Goal: Transaction & Acquisition: Purchase product/service

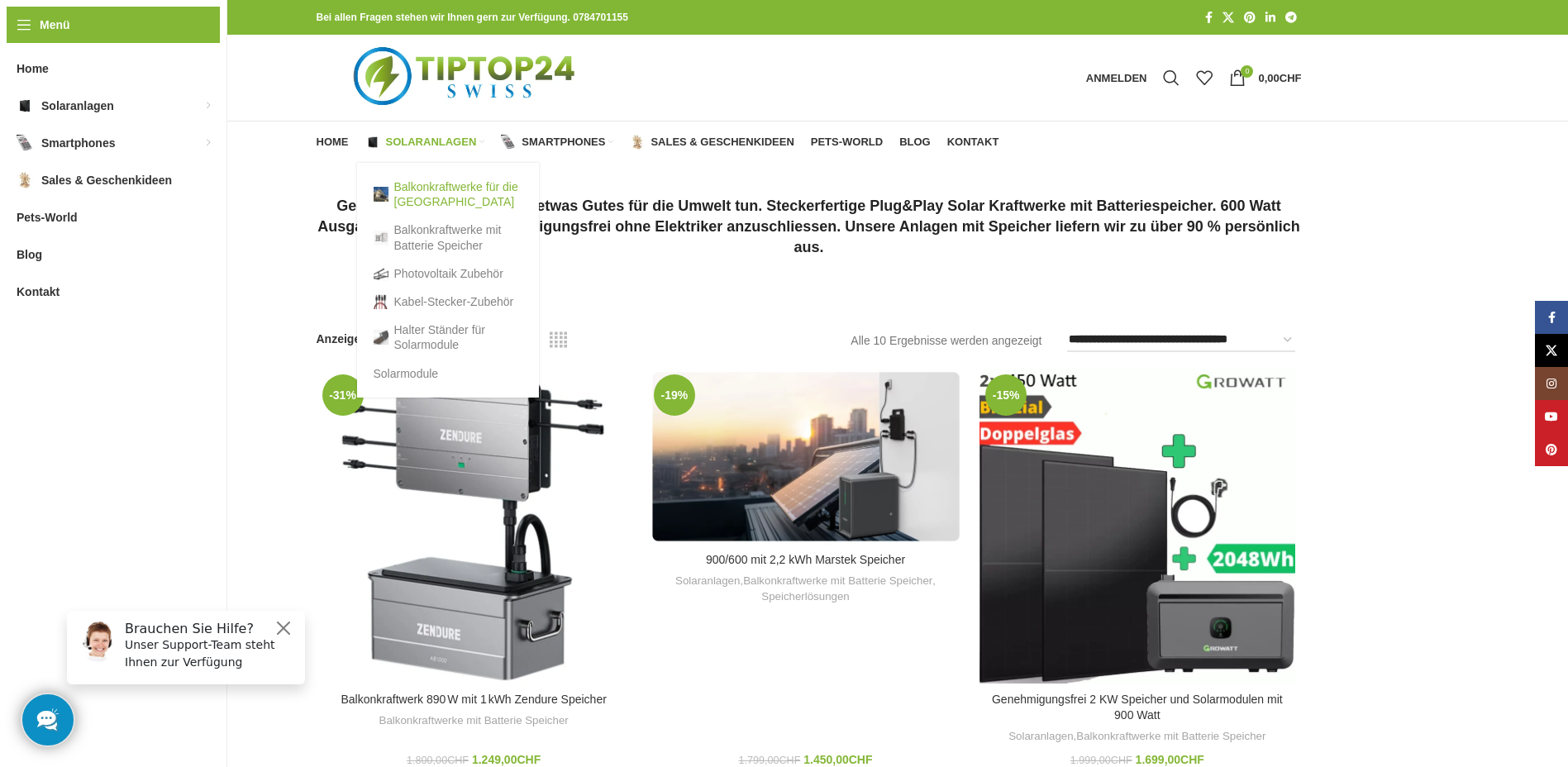
click at [439, 187] on link "Balkonkraftwerke für die [GEOGRAPHIC_DATA]" at bounding box center [448, 194] width 149 height 43
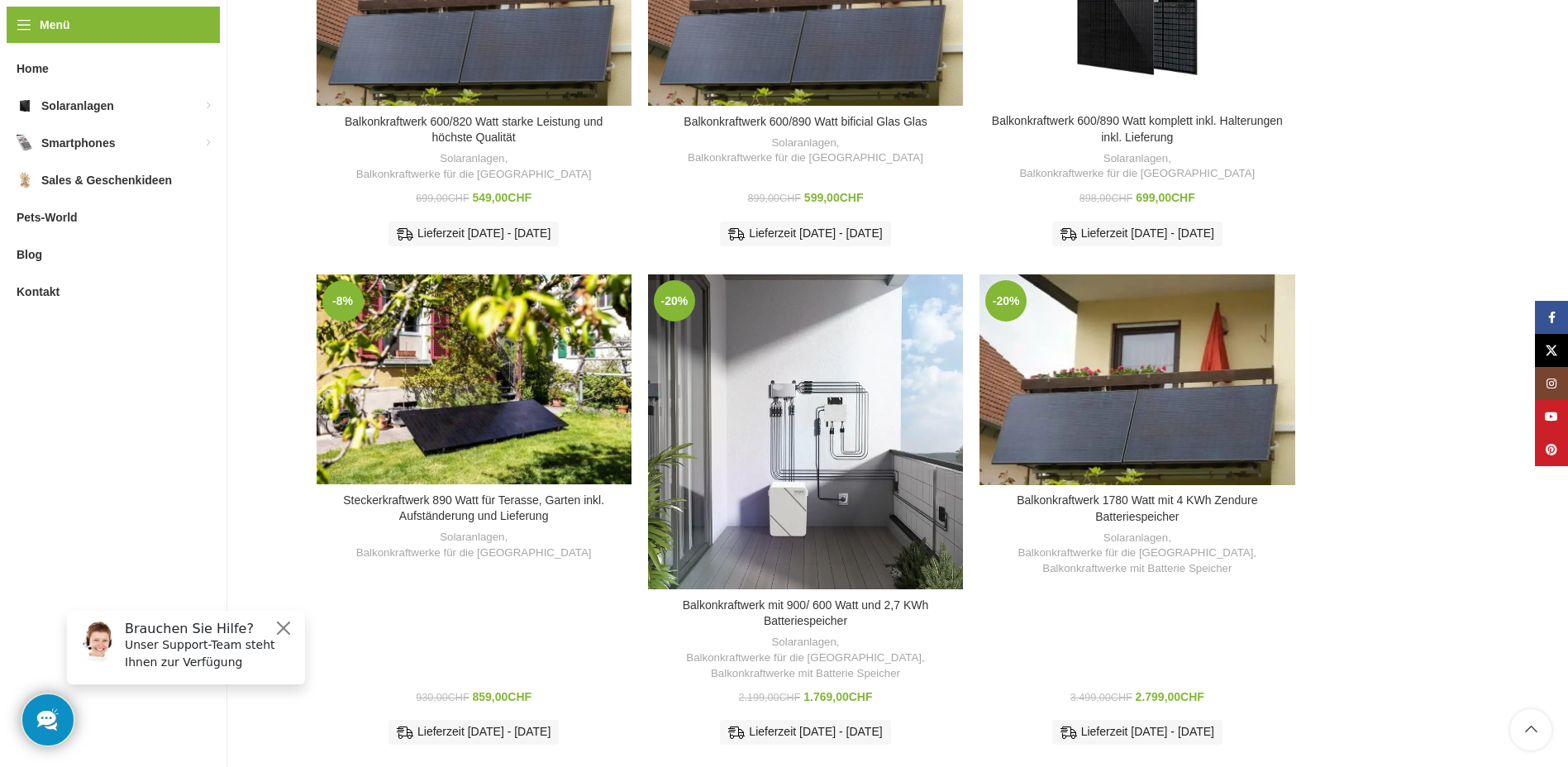
scroll to position [444, 0]
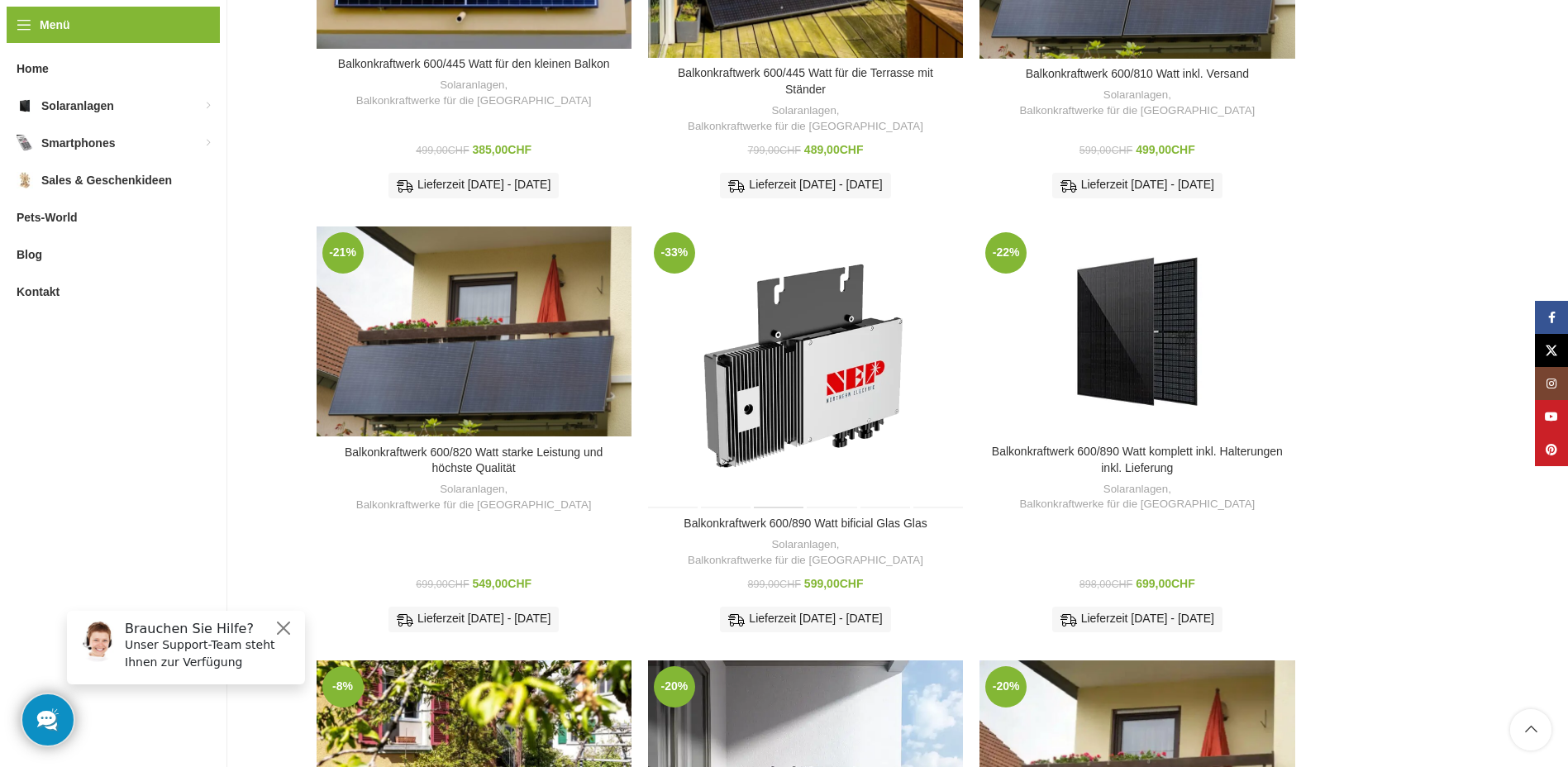
click at [802, 375] on div "Balkonkraftwerk 600/890 Watt bificial Glas Glas" at bounding box center [779, 367] width 53 height 282
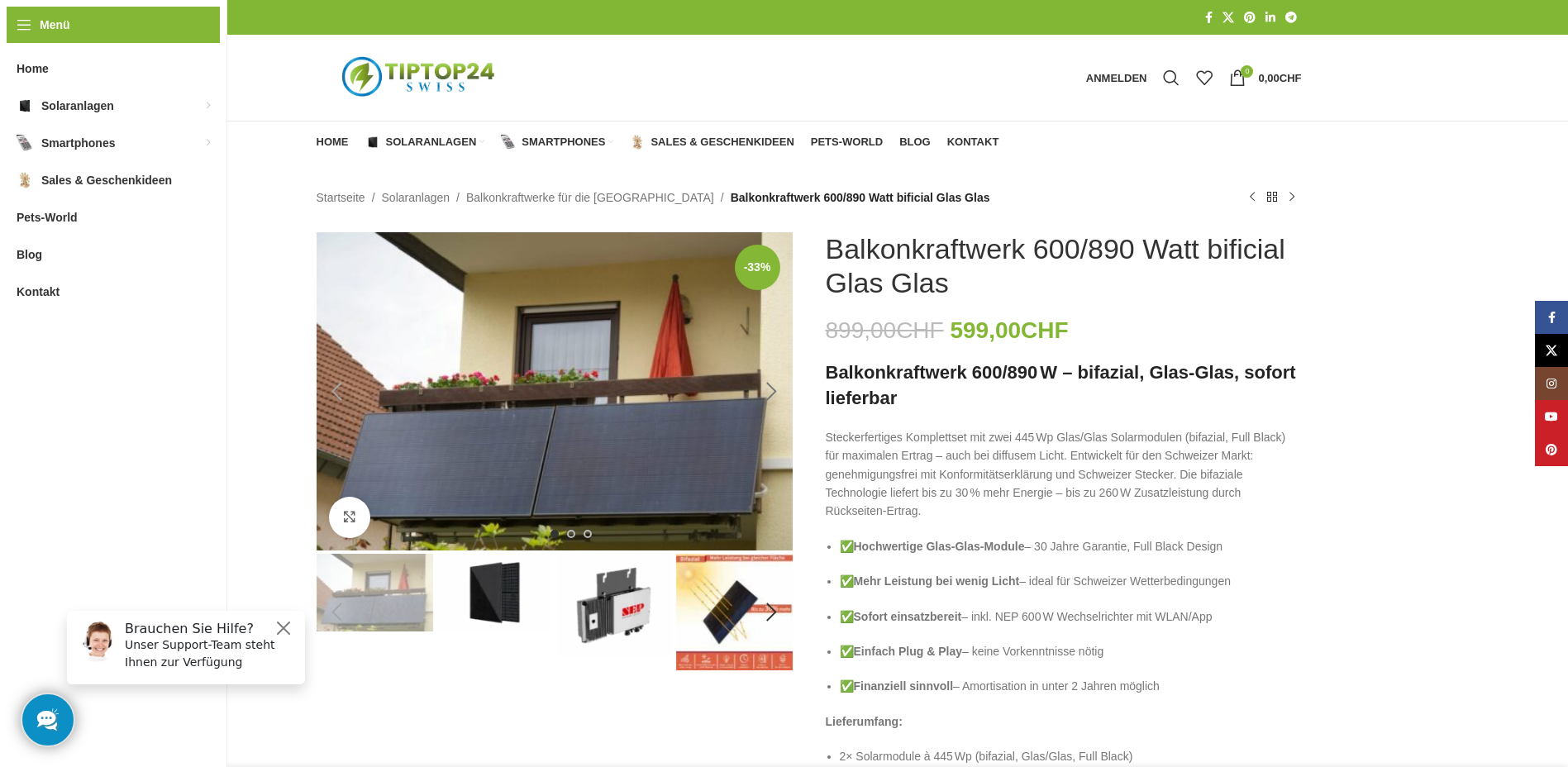
click at [770, 394] on div "Next slide" at bounding box center [772, 391] width 41 height 41
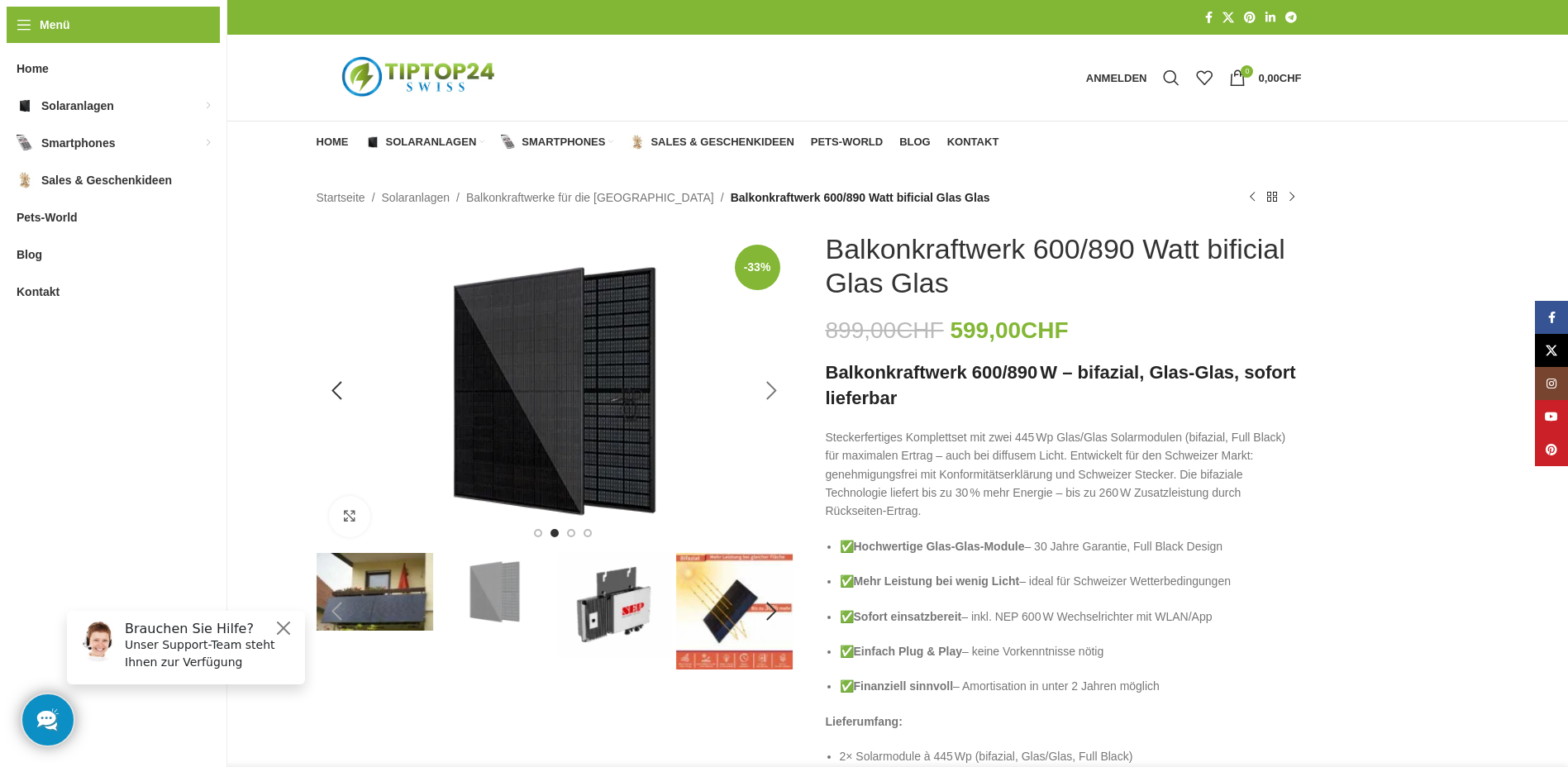
click at [767, 389] on div "Next slide" at bounding box center [772, 390] width 41 height 41
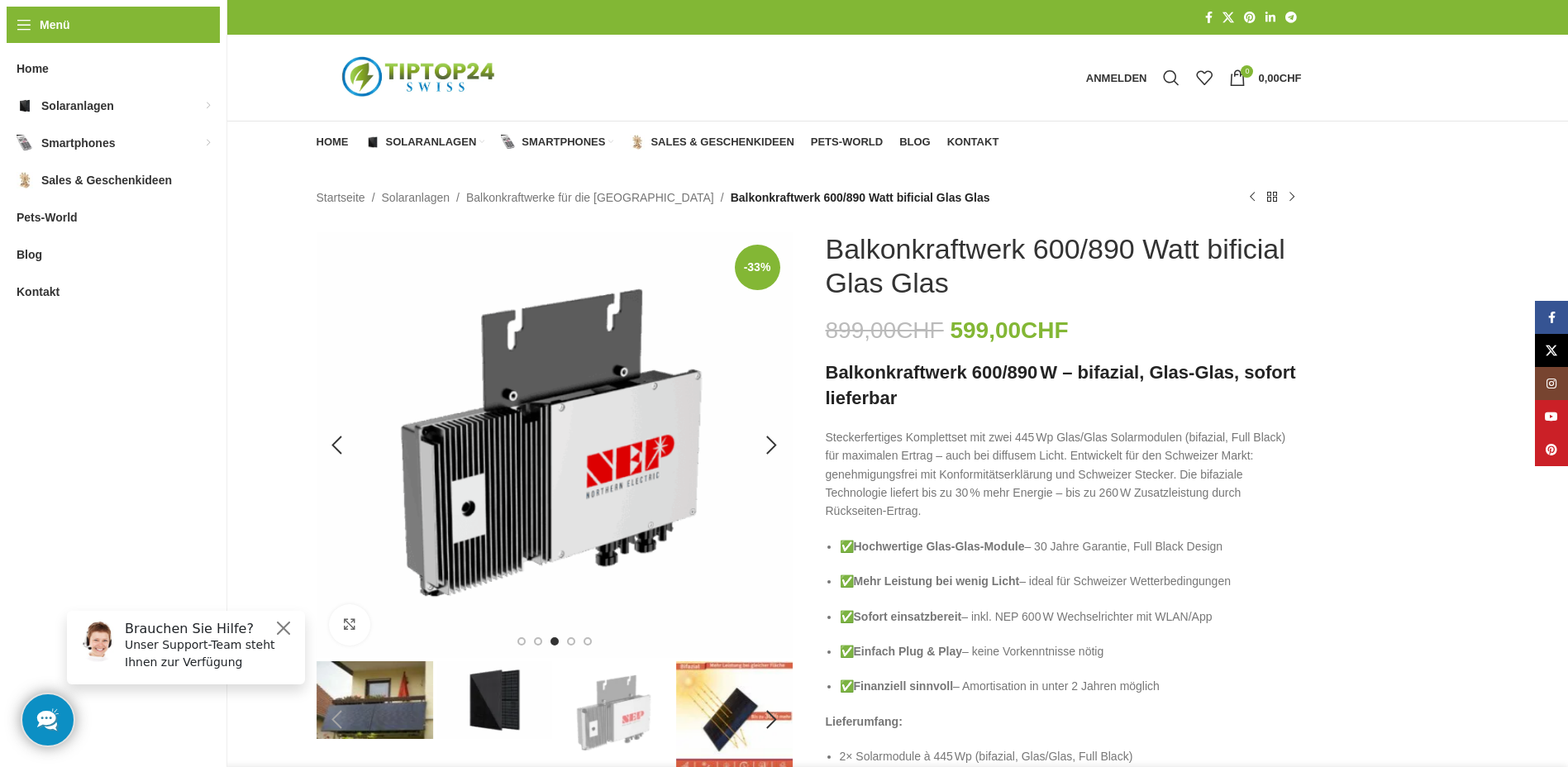
click at [623, 457] on img "3 / 6" at bounding box center [555, 445] width 476 height 426
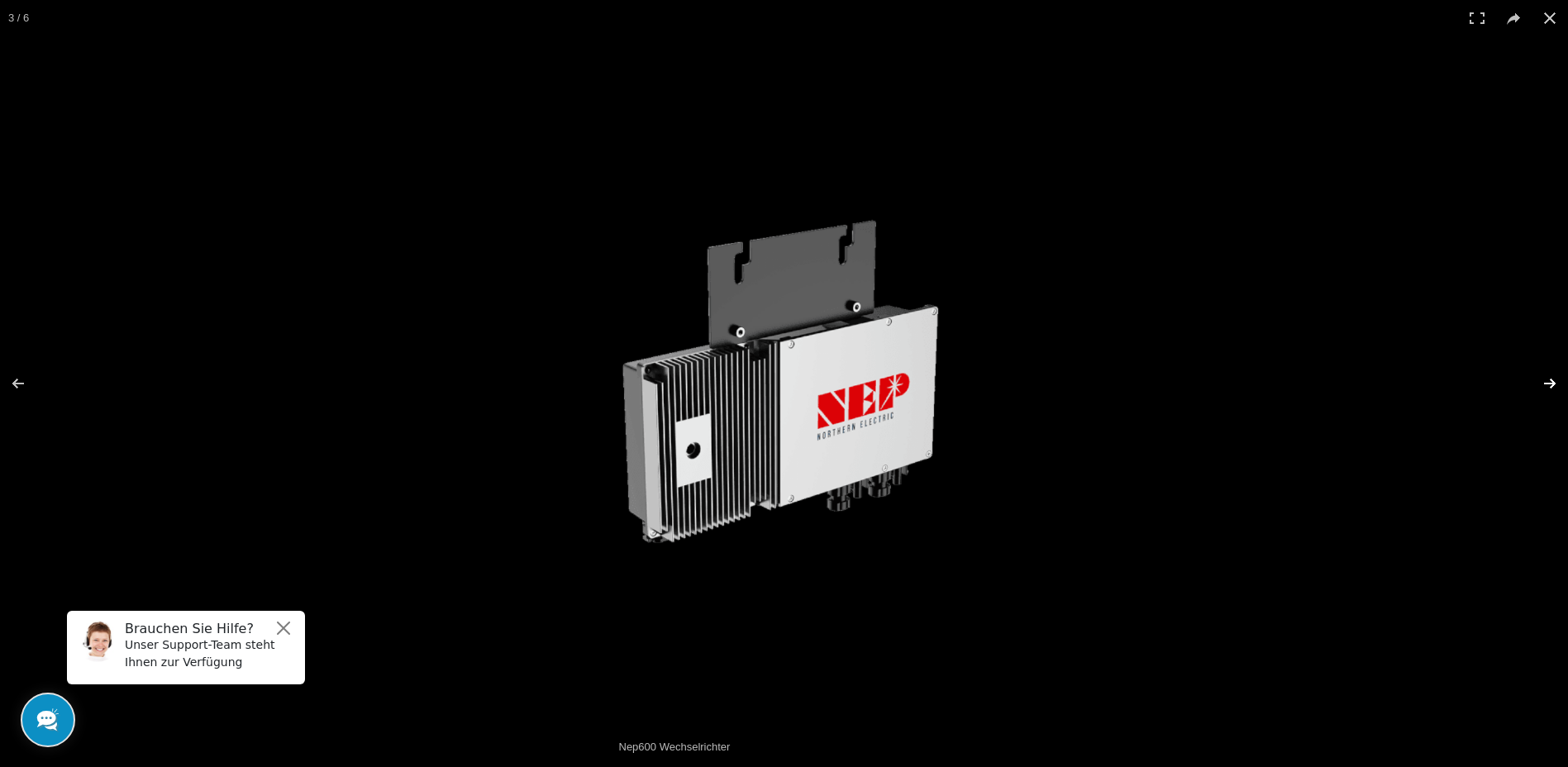
click at [1553, 382] on button at bounding box center [1539, 384] width 58 height 82
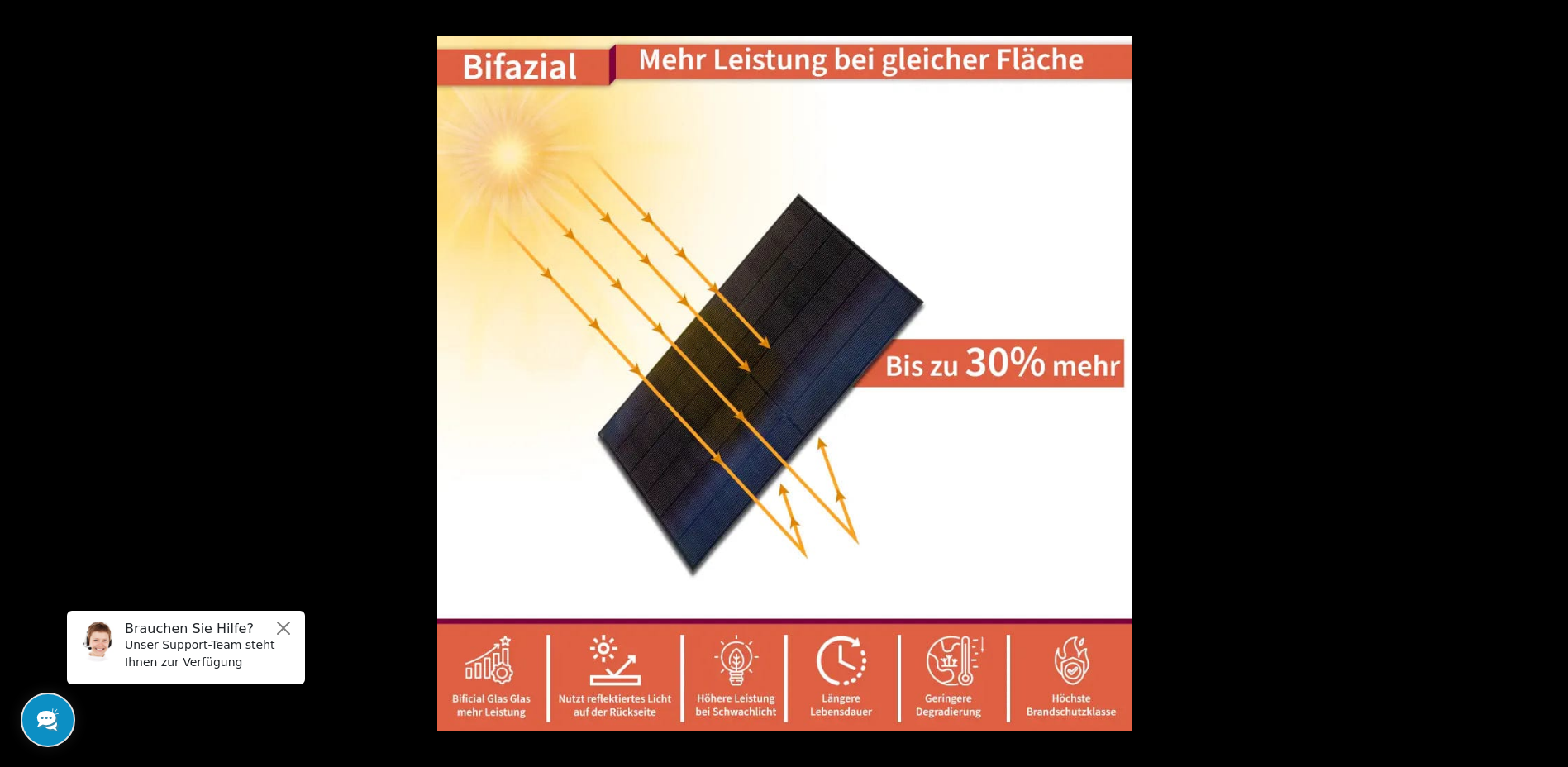
click at [1553, 382] on button at bounding box center [1539, 384] width 58 height 82
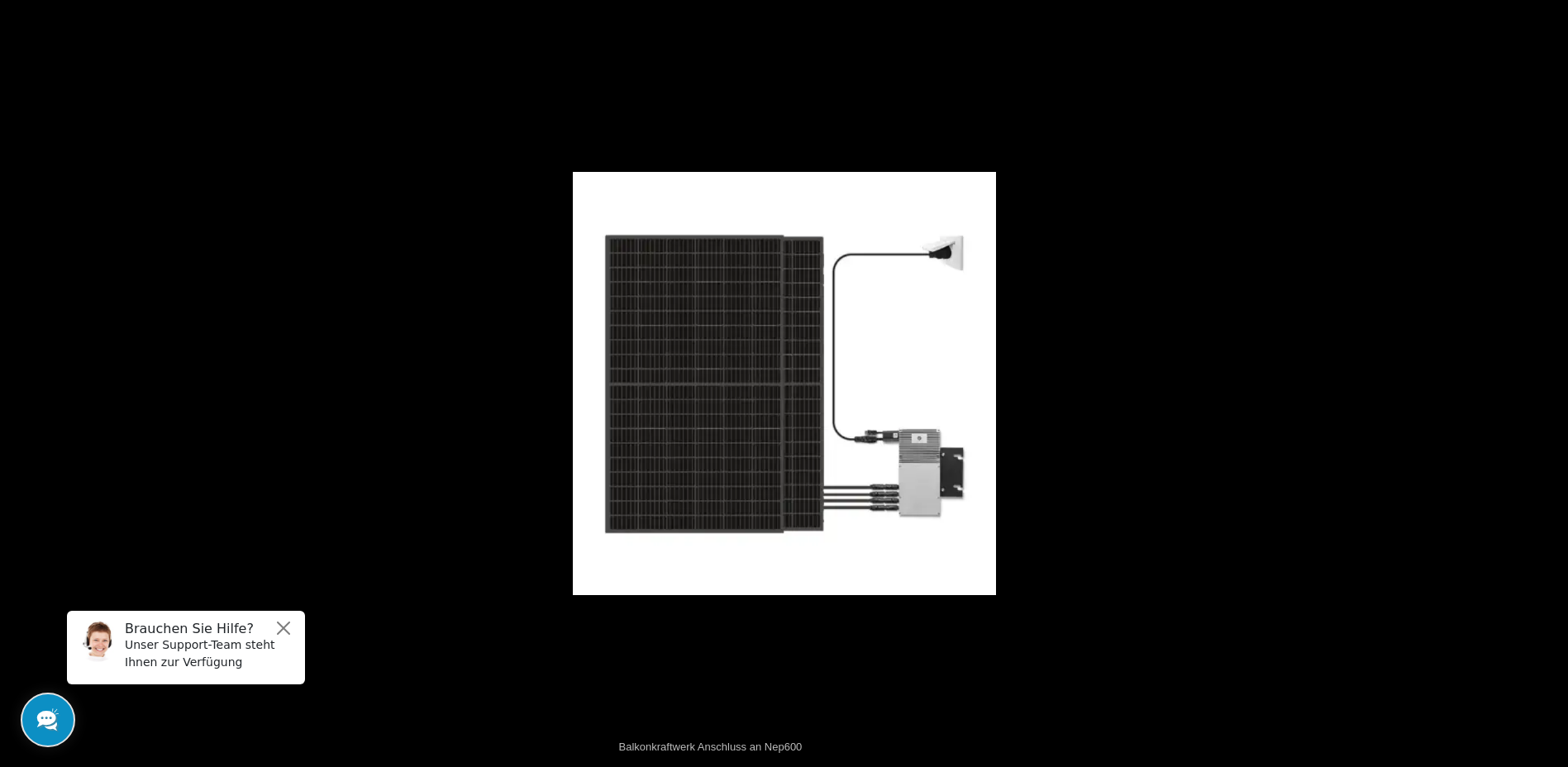
click at [1553, 382] on button at bounding box center [1539, 384] width 58 height 82
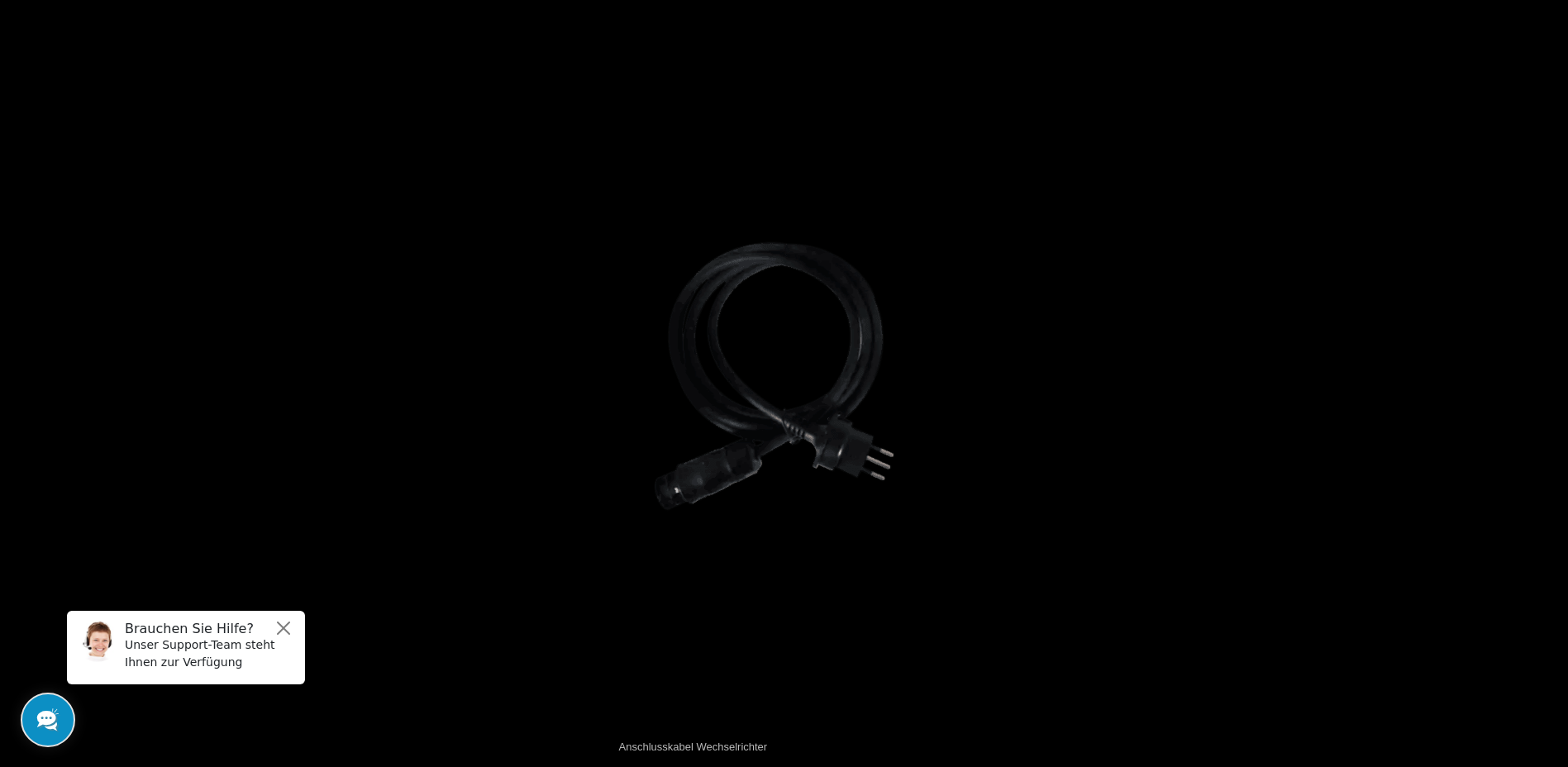
click at [1553, 382] on button at bounding box center [1539, 384] width 58 height 82
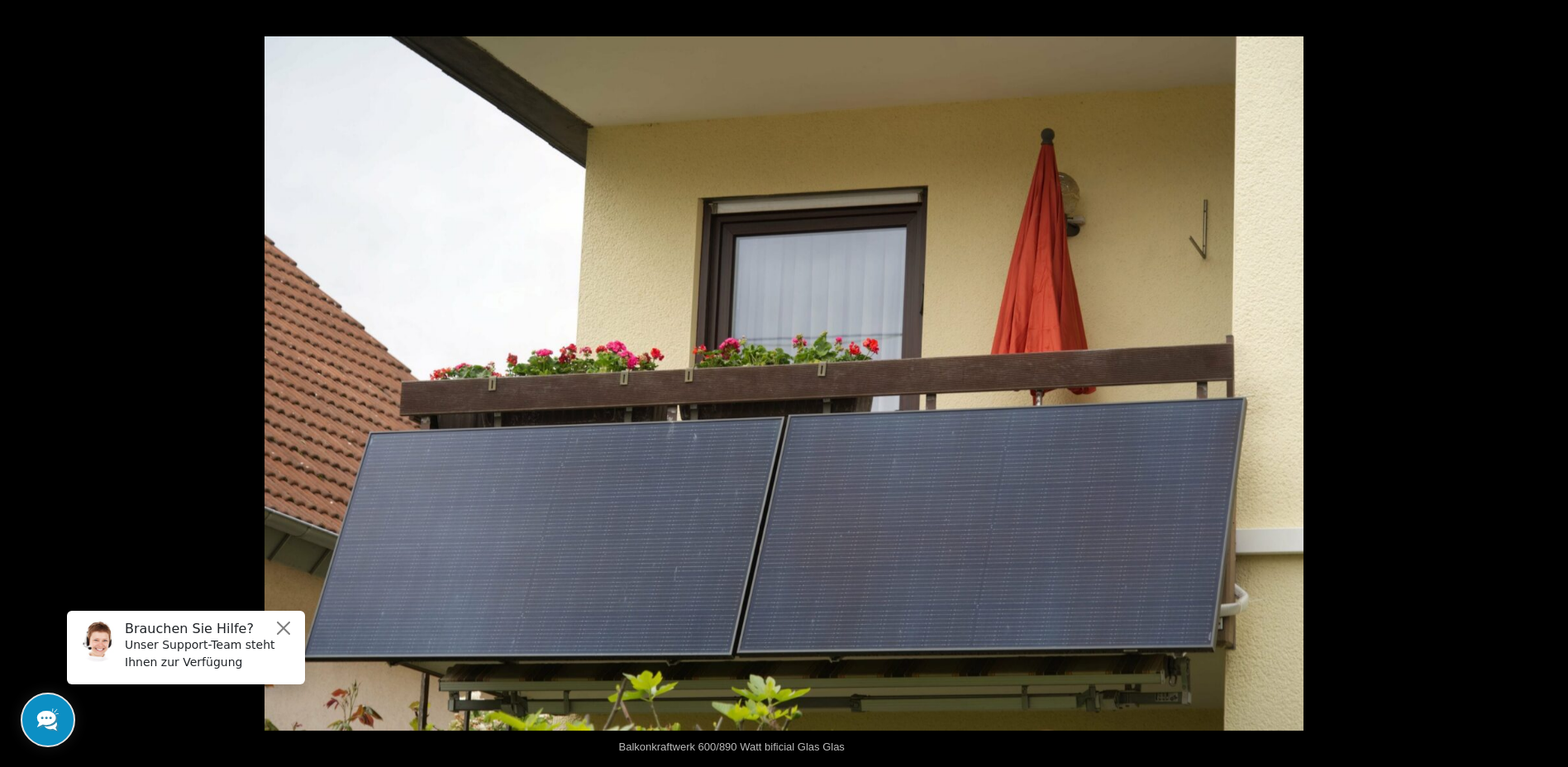
click at [1553, 382] on button at bounding box center [1539, 384] width 58 height 82
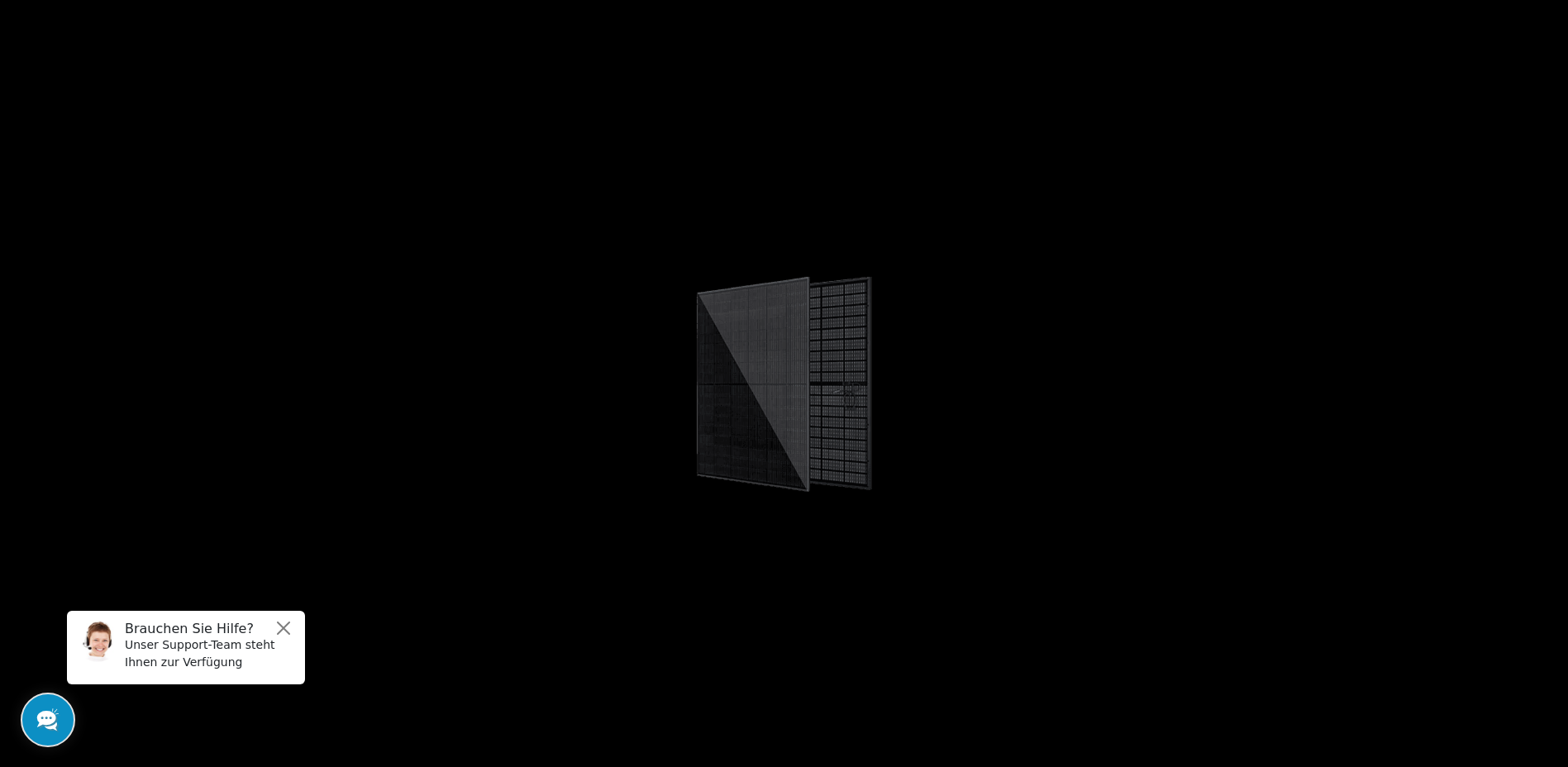
click at [1553, 382] on button at bounding box center [1539, 384] width 58 height 82
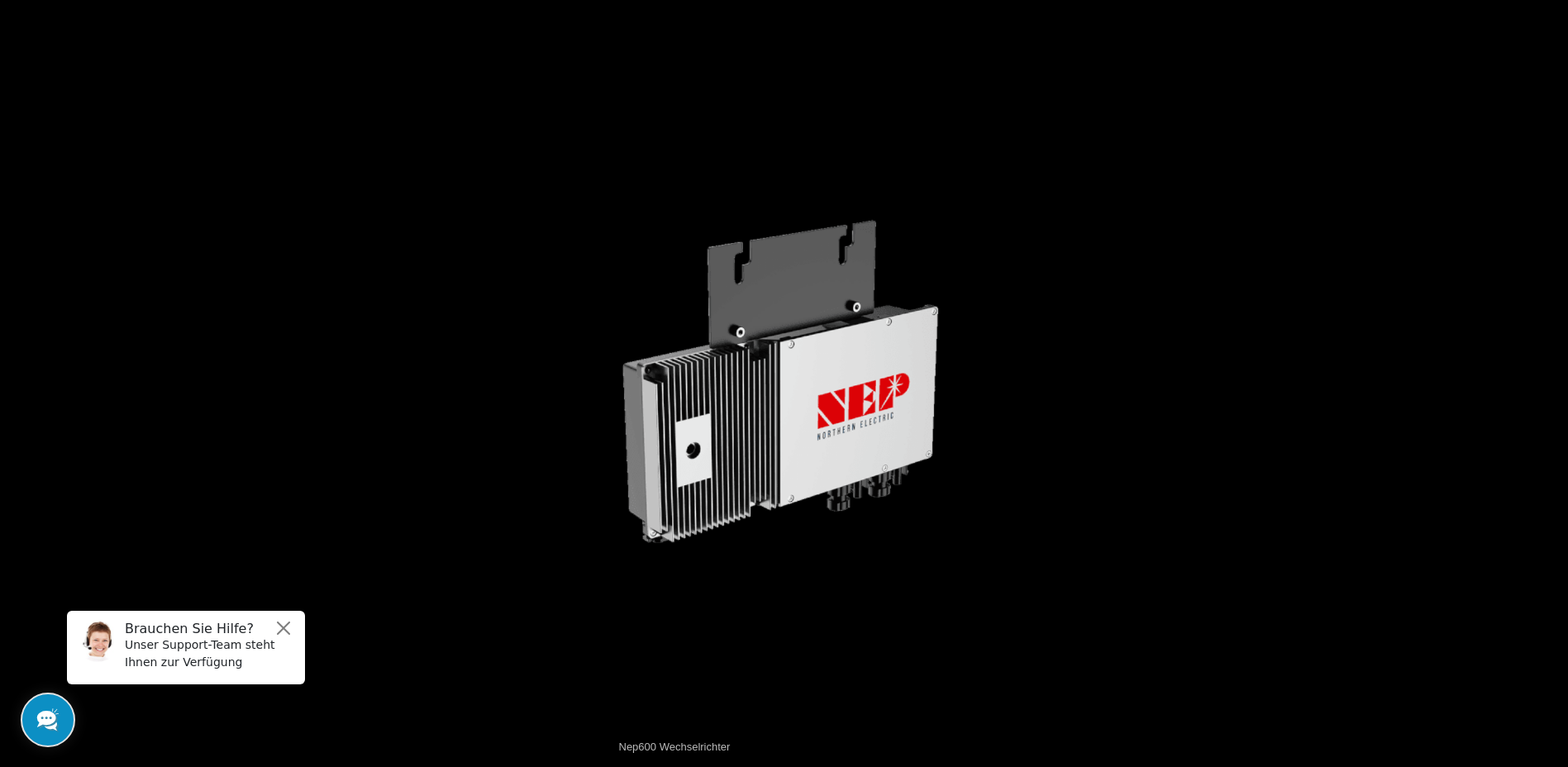
click at [1553, 382] on button at bounding box center [1539, 384] width 58 height 82
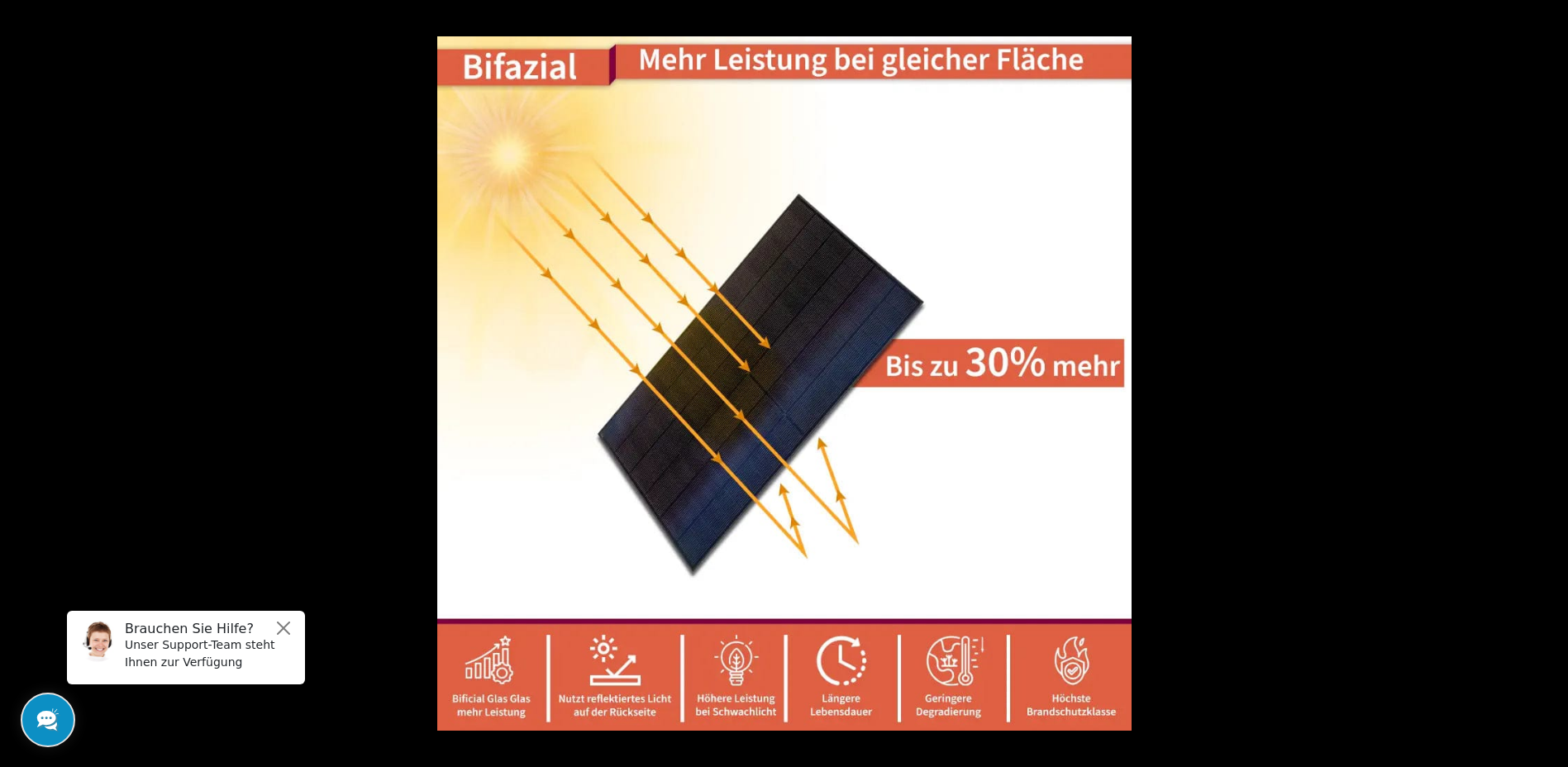
click at [1553, 382] on button at bounding box center [1539, 384] width 58 height 82
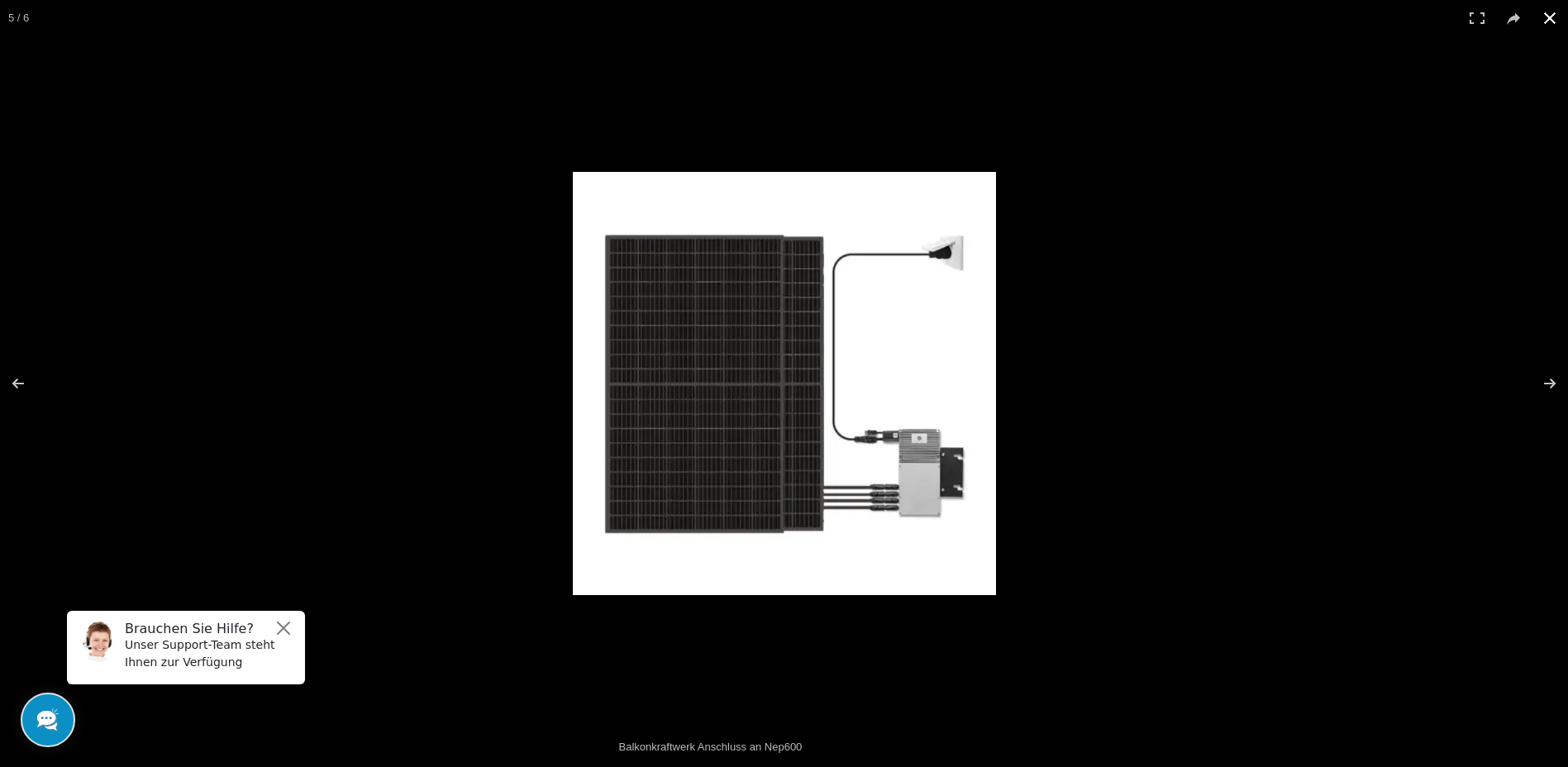
click at [1552, 23] on button at bounding box center [1550, 18] width 36 height 36
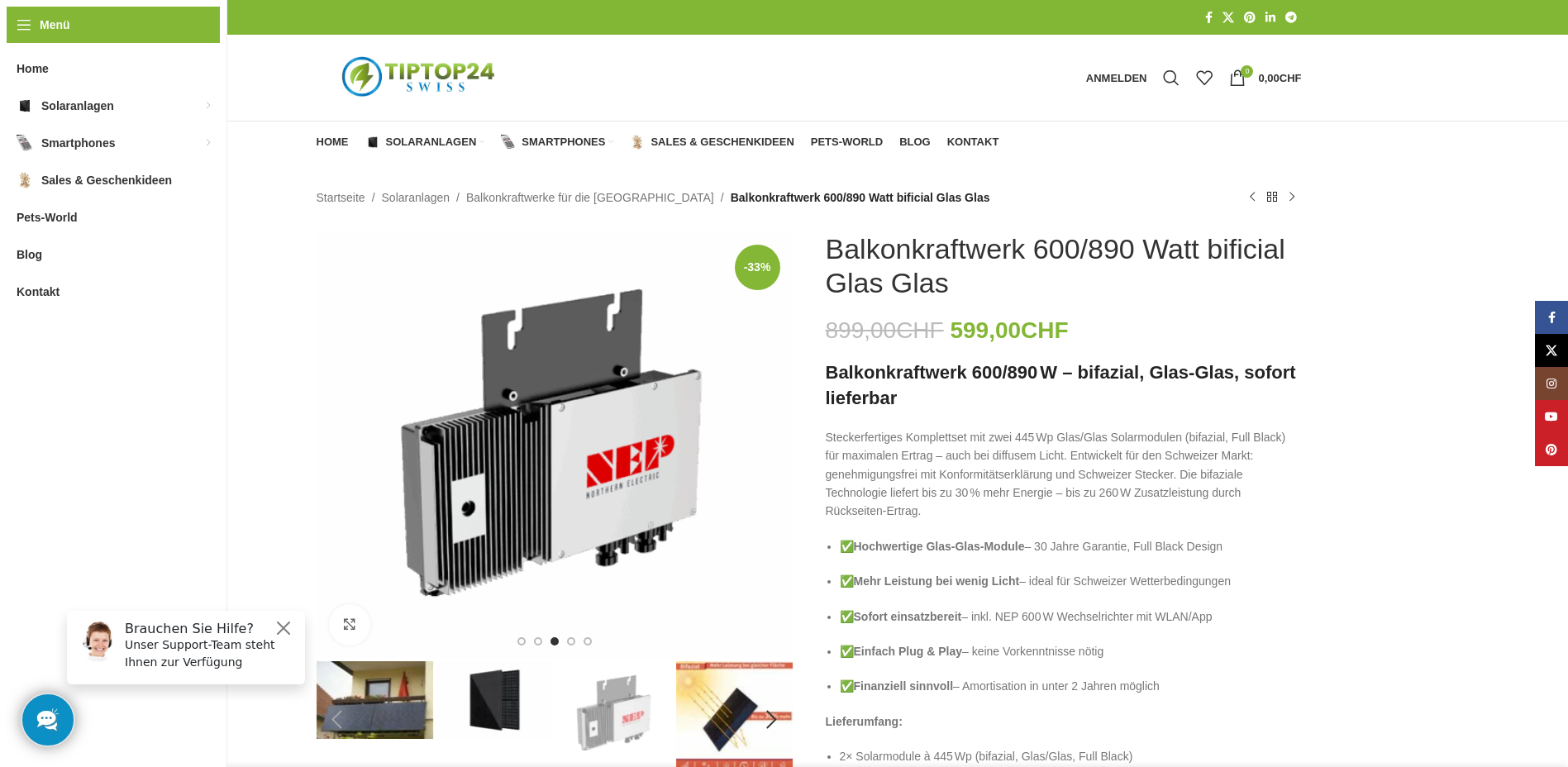
scroll to position [82, 0]
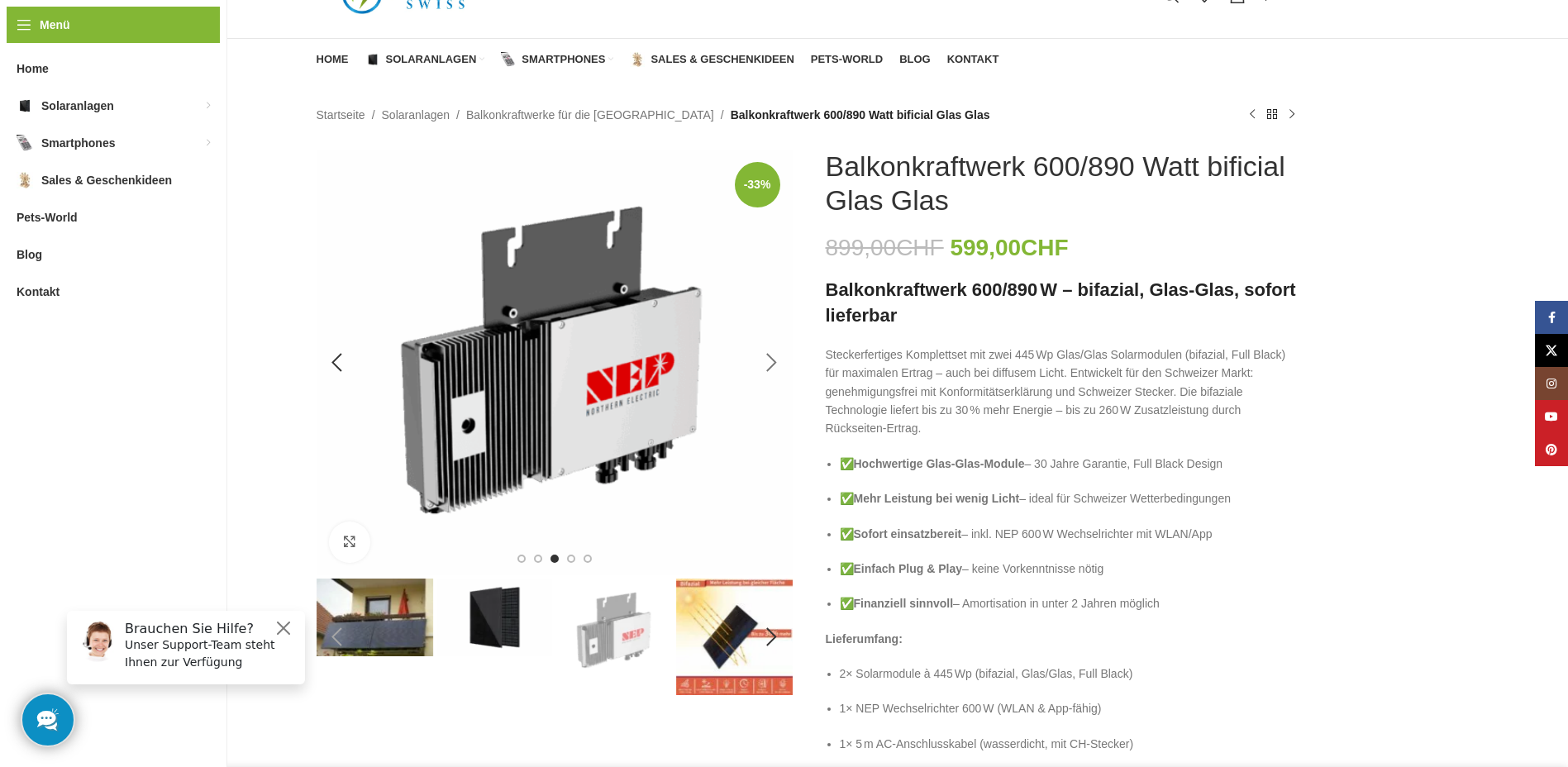
click at [775, 363] on div "Next slide" at bounding box center [772, 362] width 41 height 41
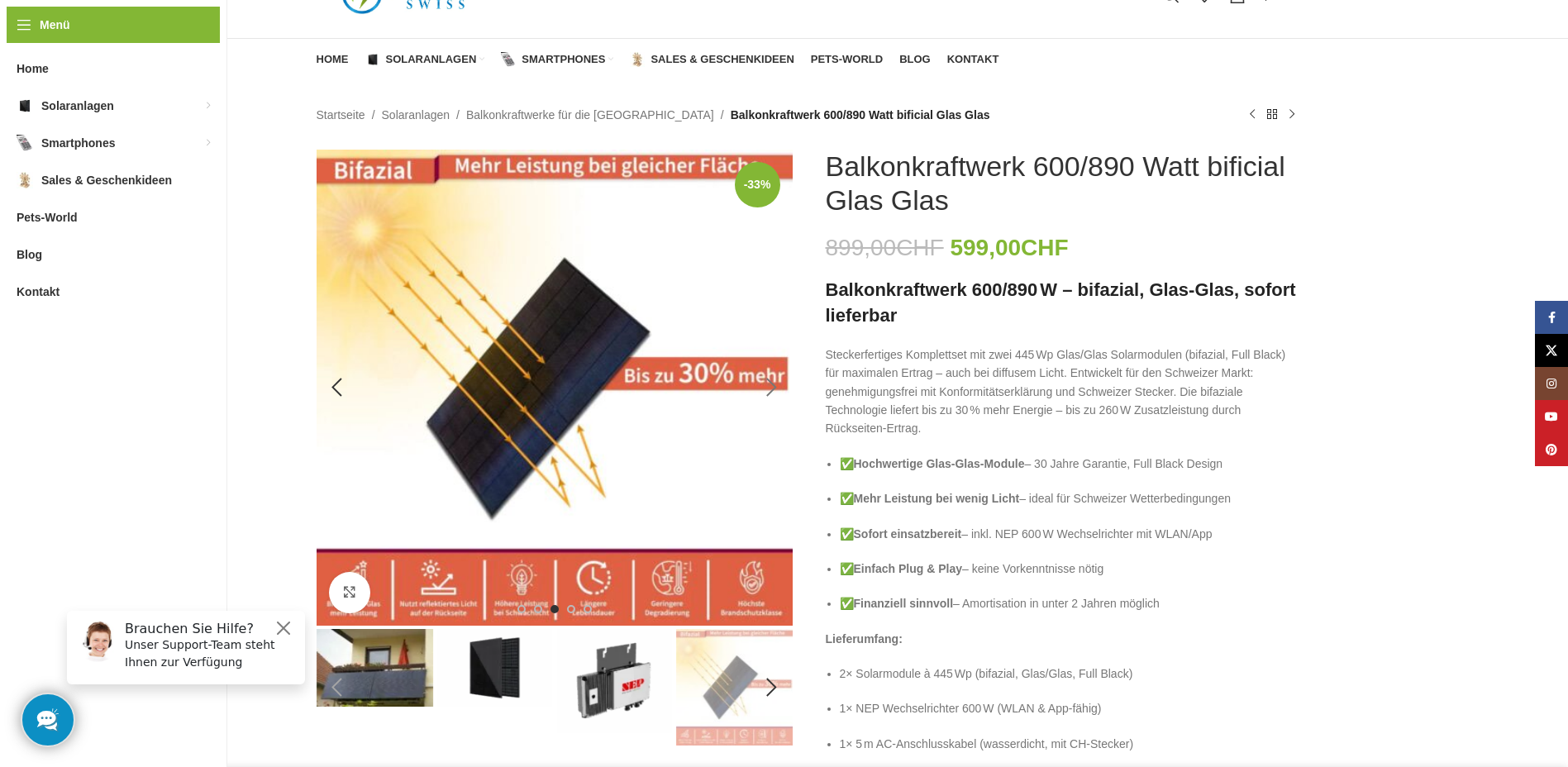
click at [775, 363] on img "4 / 6" at bounding box center [555, 387] width 476 height 476
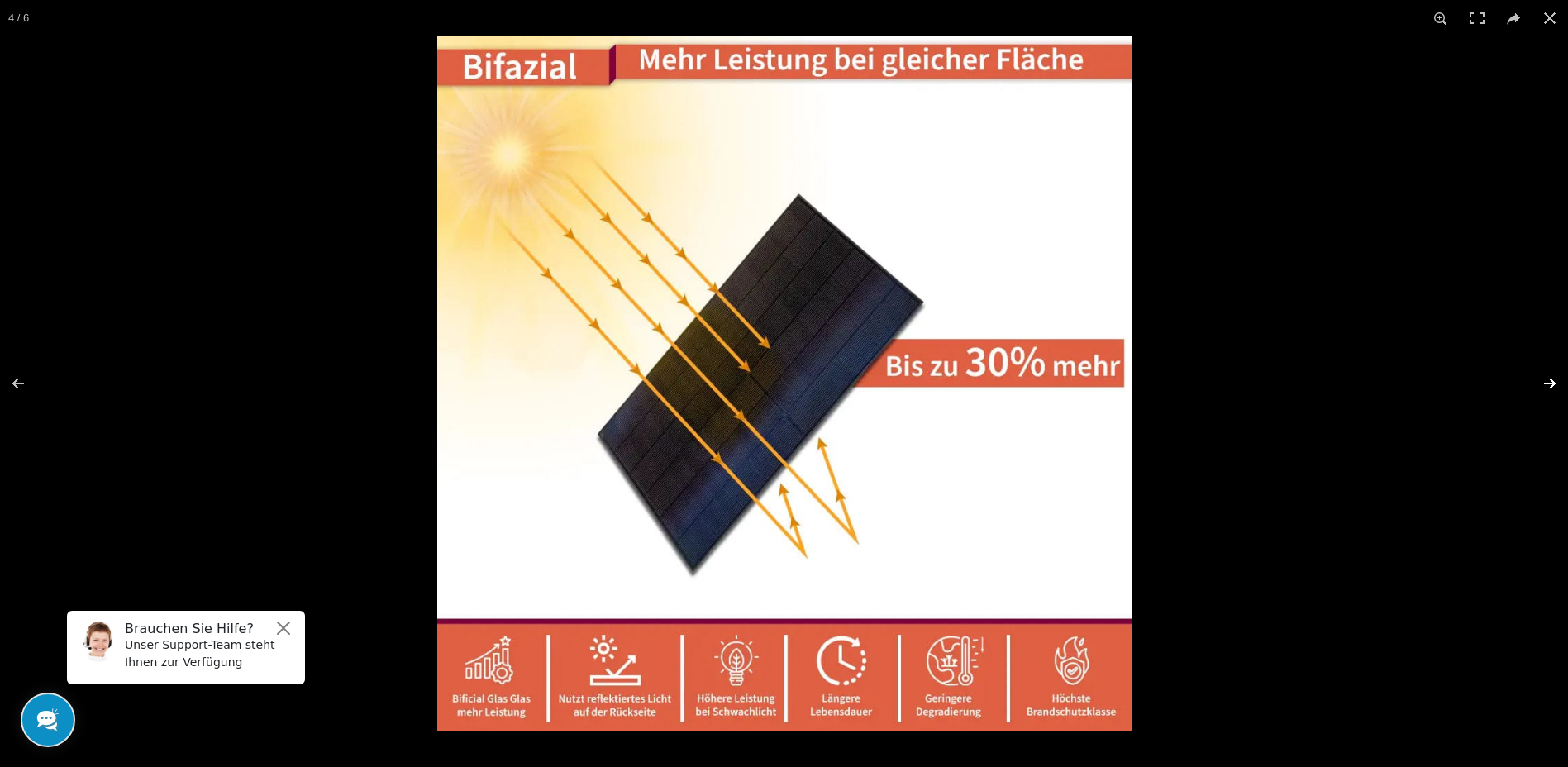
click at [1554, 379] on button at bounding box center [1539, 384] width 58 height 82
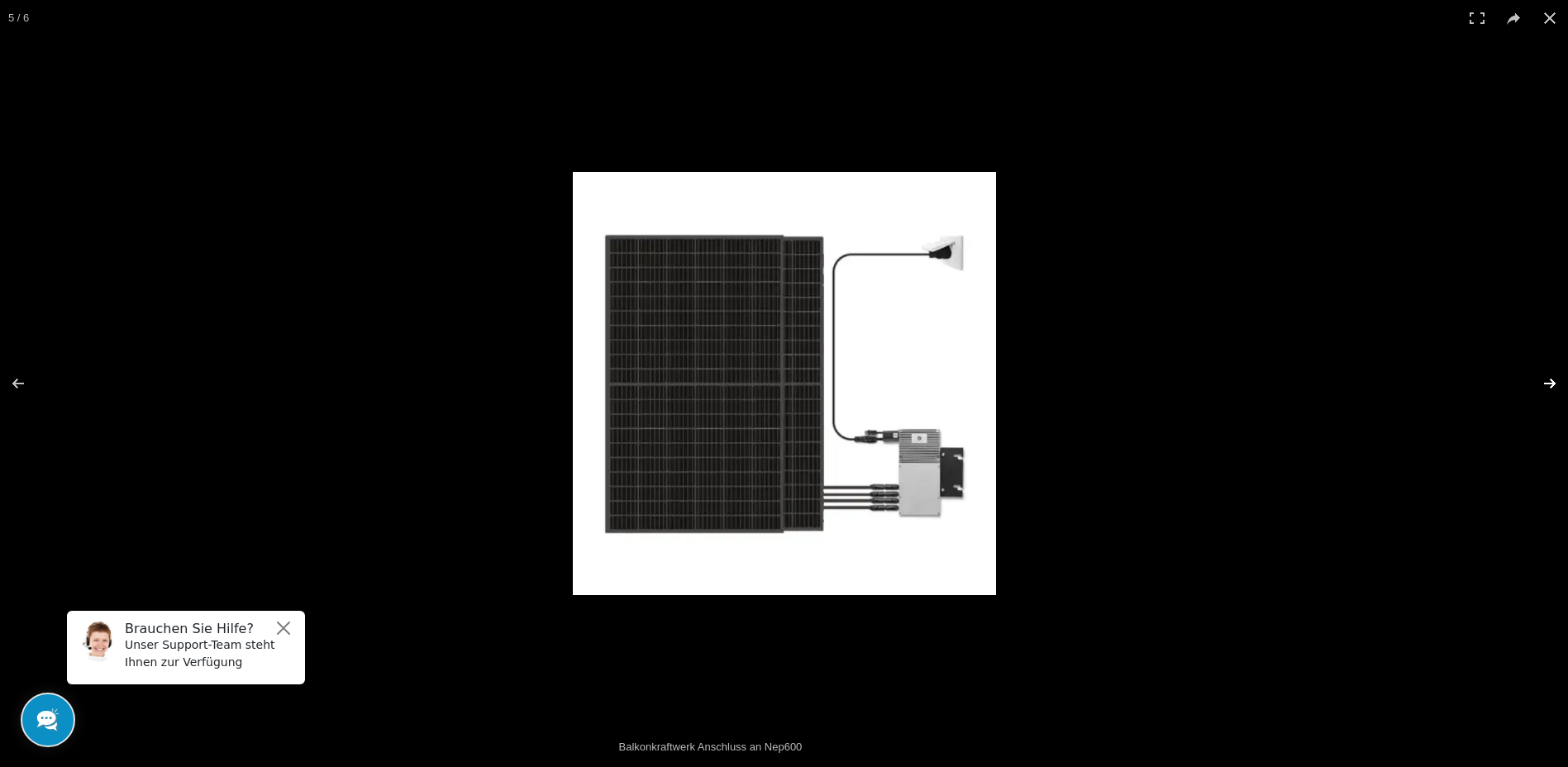
click at [1554, 379] on button at bounding box center [1539, 384] width 58 height 82
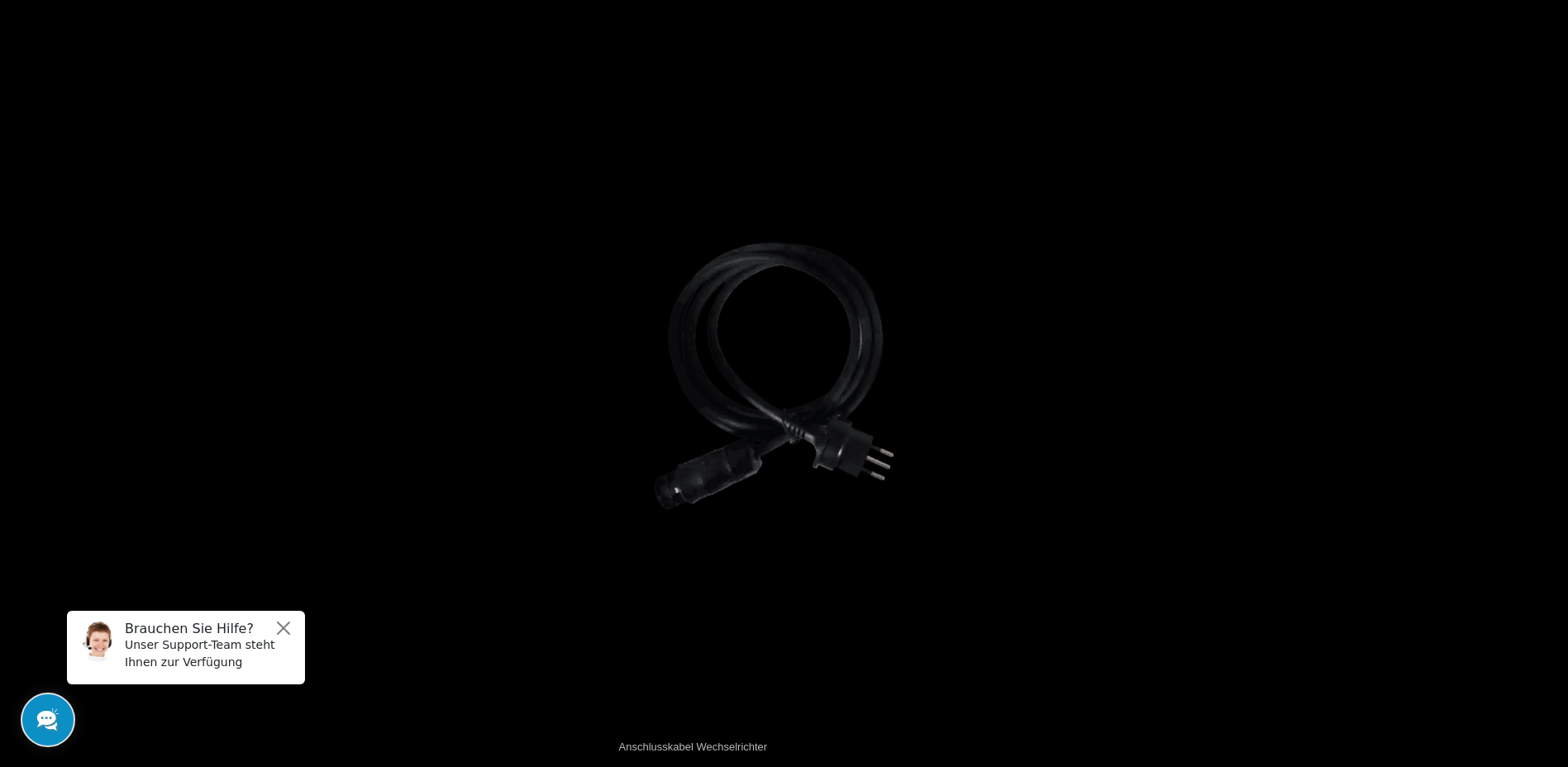
click at [1554, 379] on button at bounding box center [1539, 384] width 58 height 82
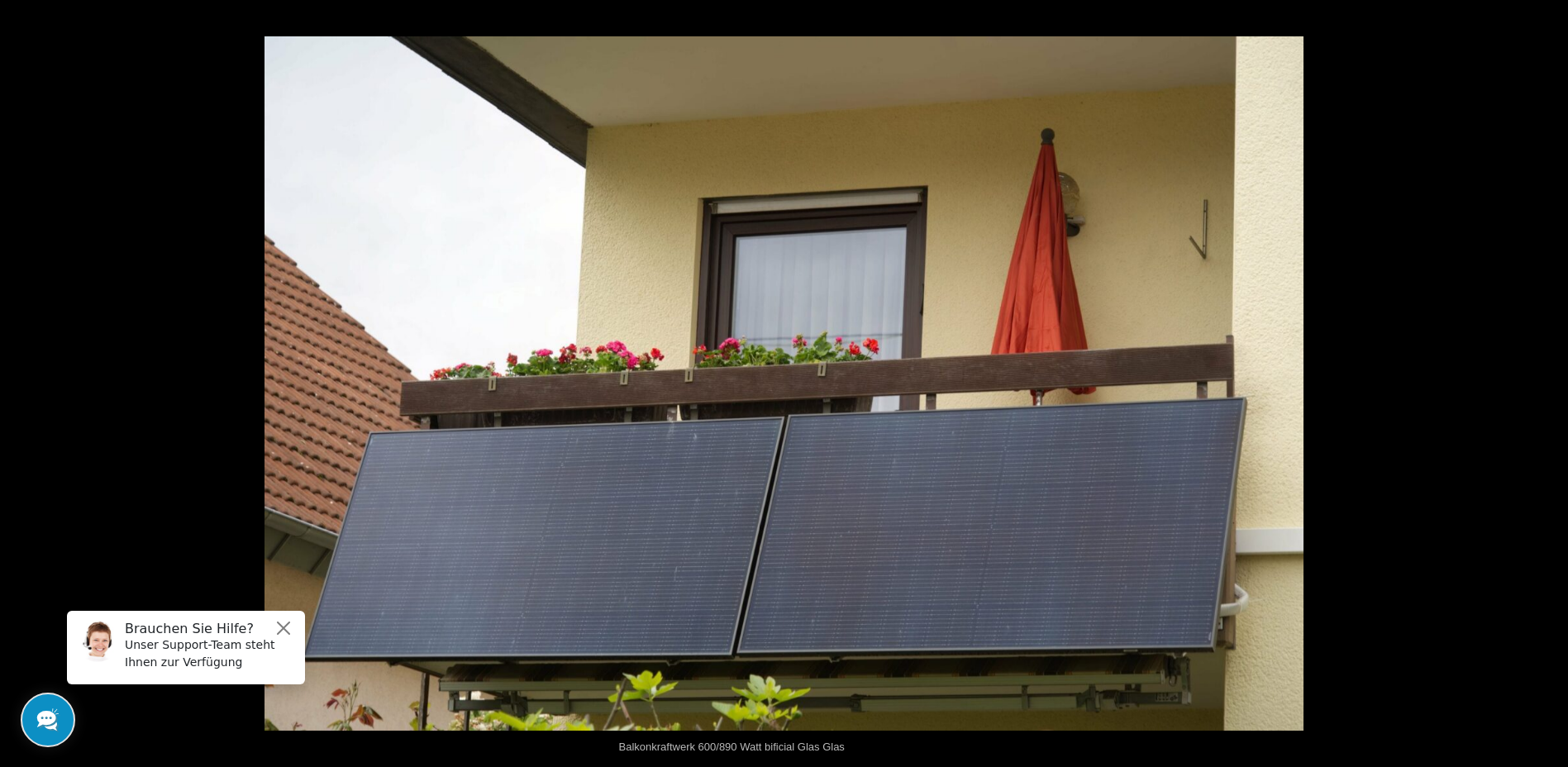
click at [1554, 379] on button at bounding box center [1539, 384] width 58 height 82
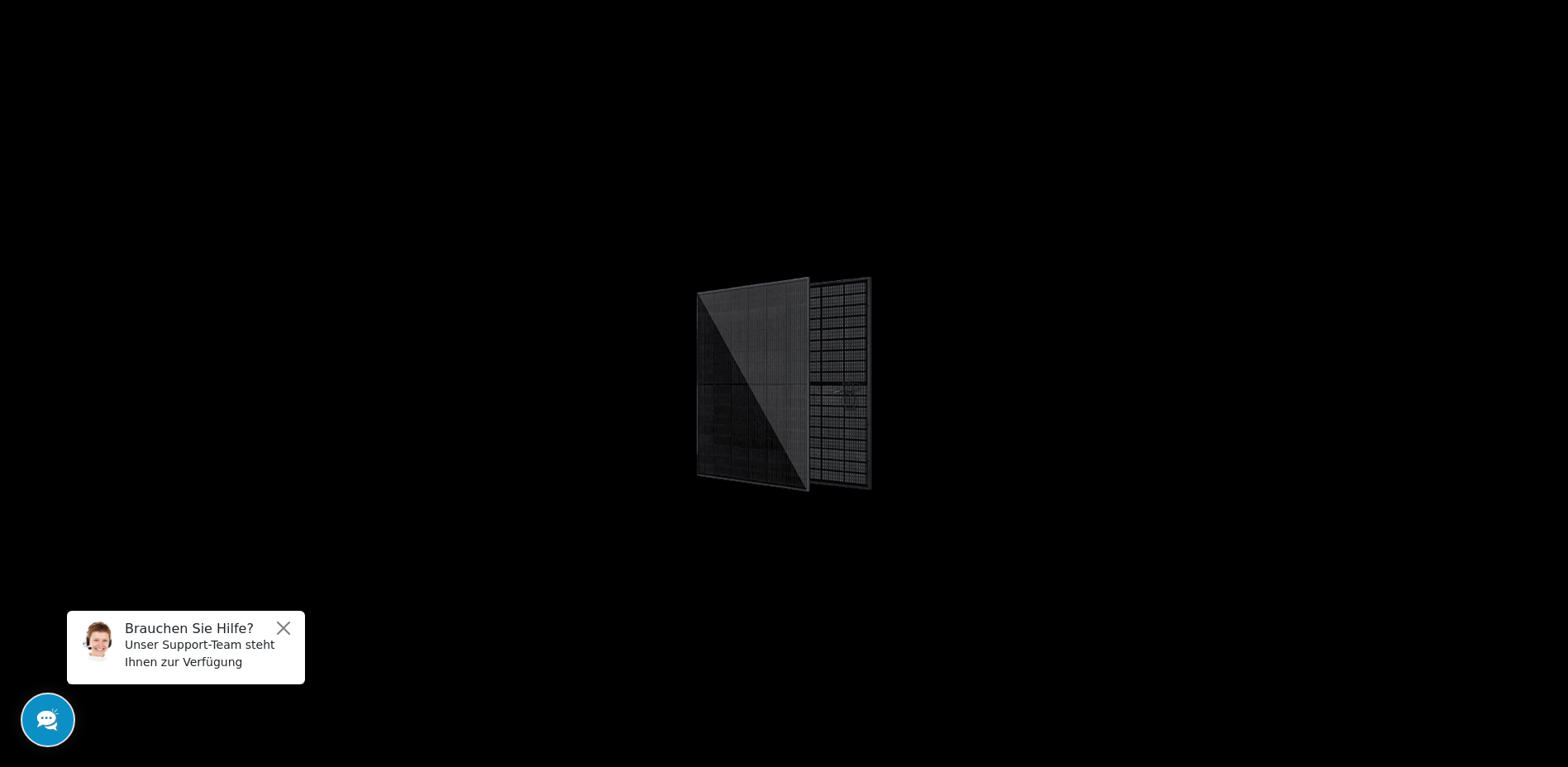
click at [1554, 379] on button at bounding box center [1539, 384] width 58 height 82
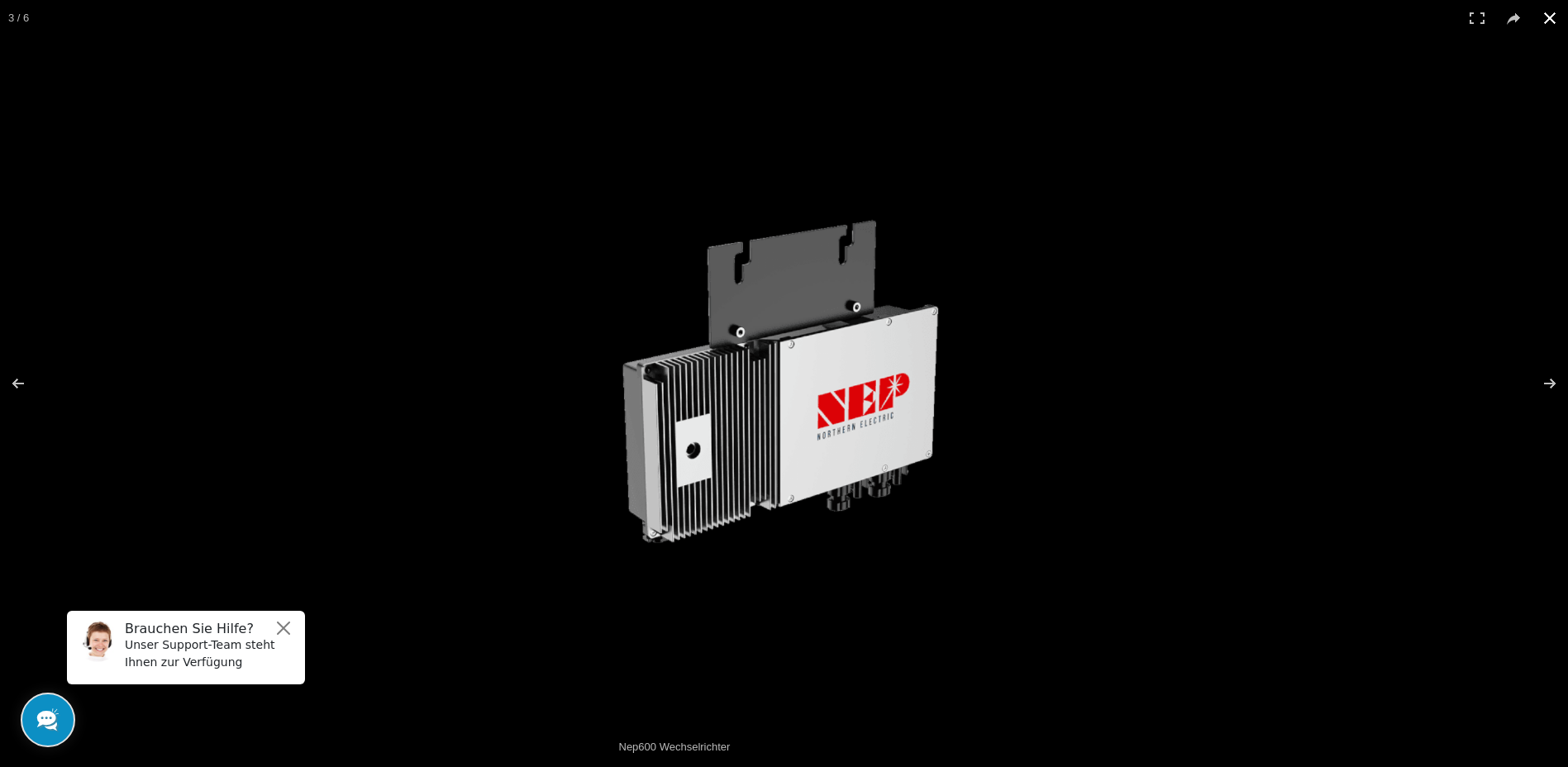
click at [1550, 11] on button at bounding box center [1550, 18] width 36 height 36
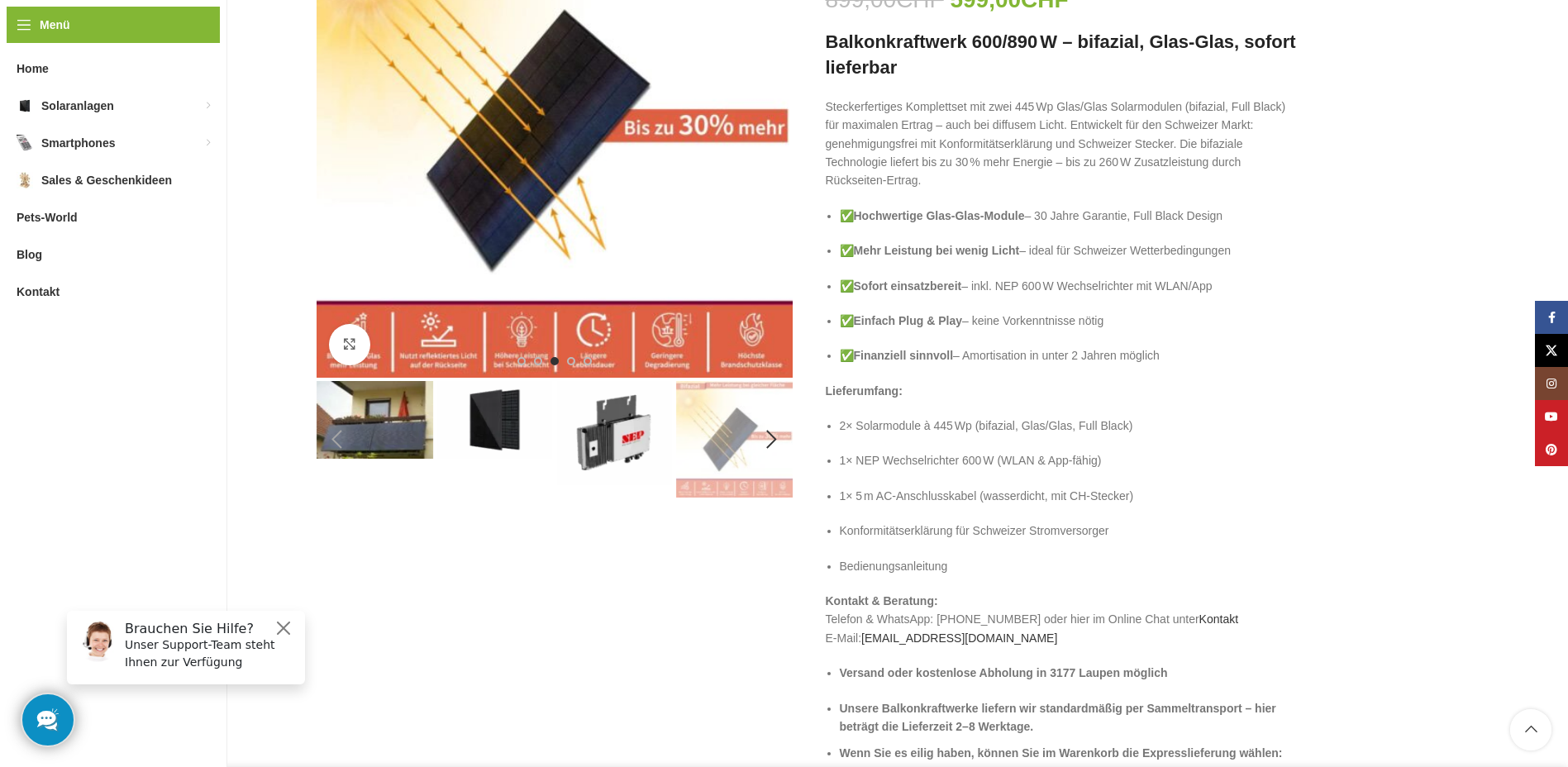
scroll to position [0, 0]
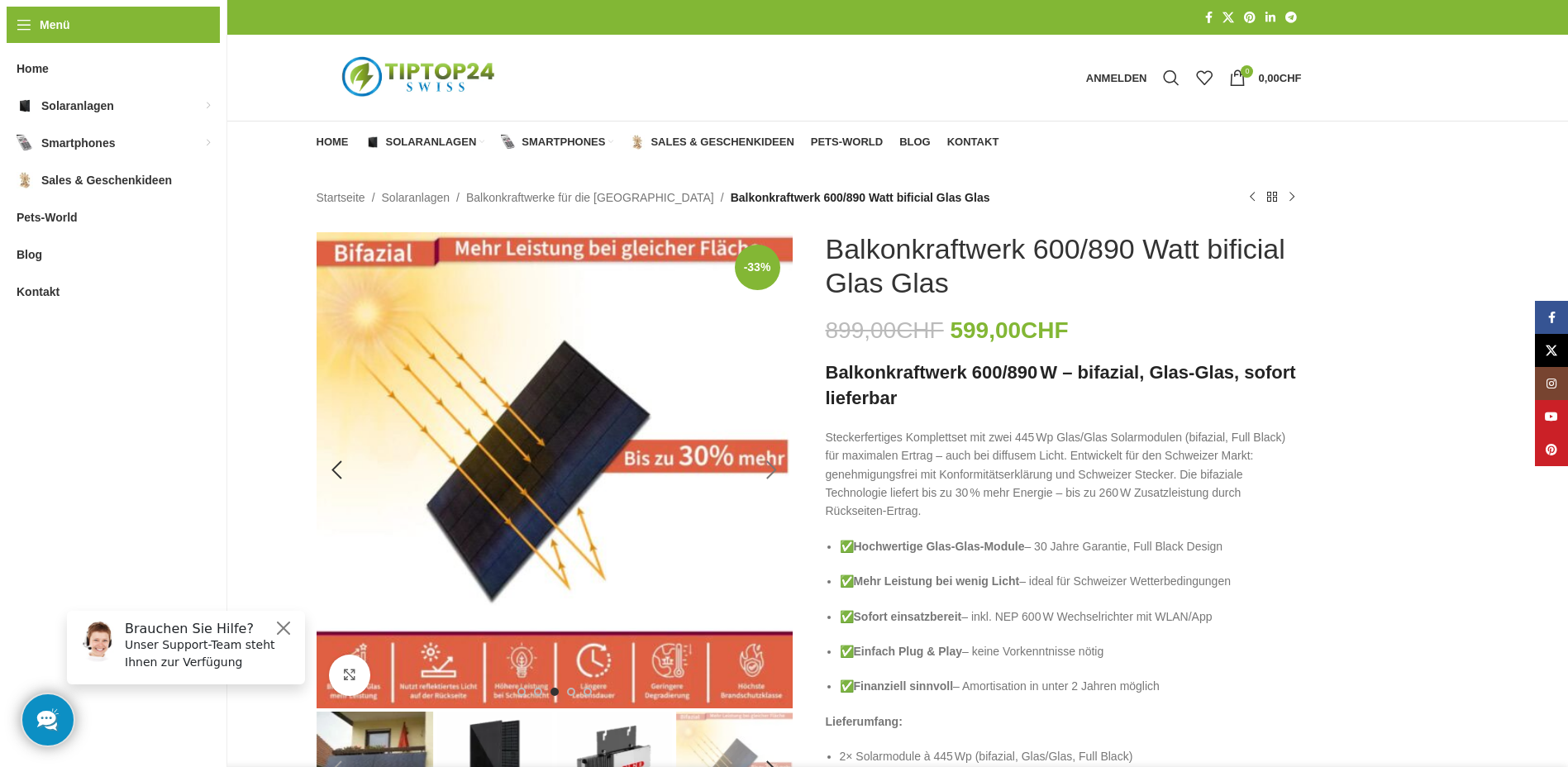
click at [773, 461] on div "Next slide" at bounding box center [772, 470] width 41 height 41
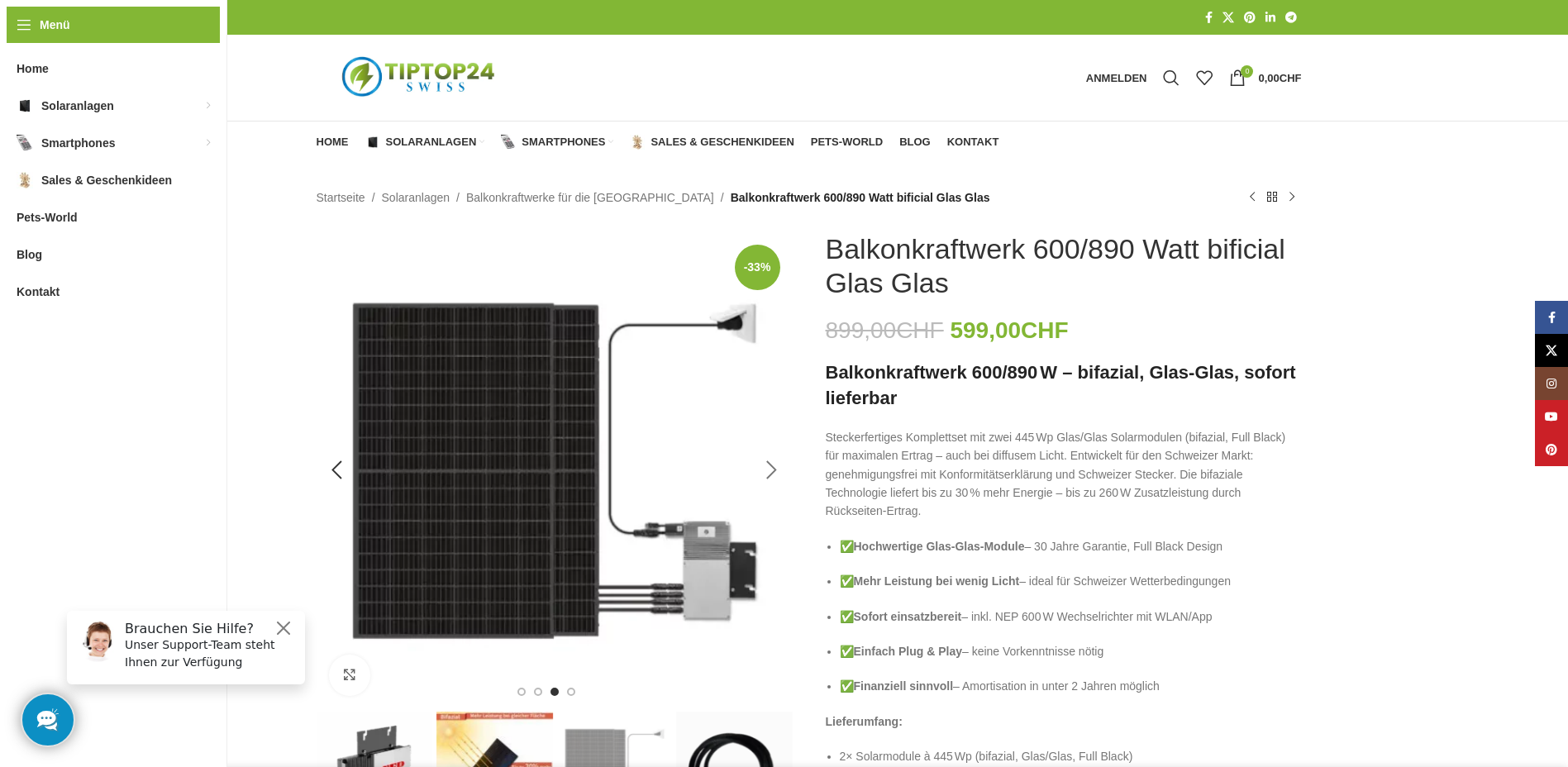
click at [773, 461] on div "Next slide" at bounding box center [772, 470] width 41 height 41
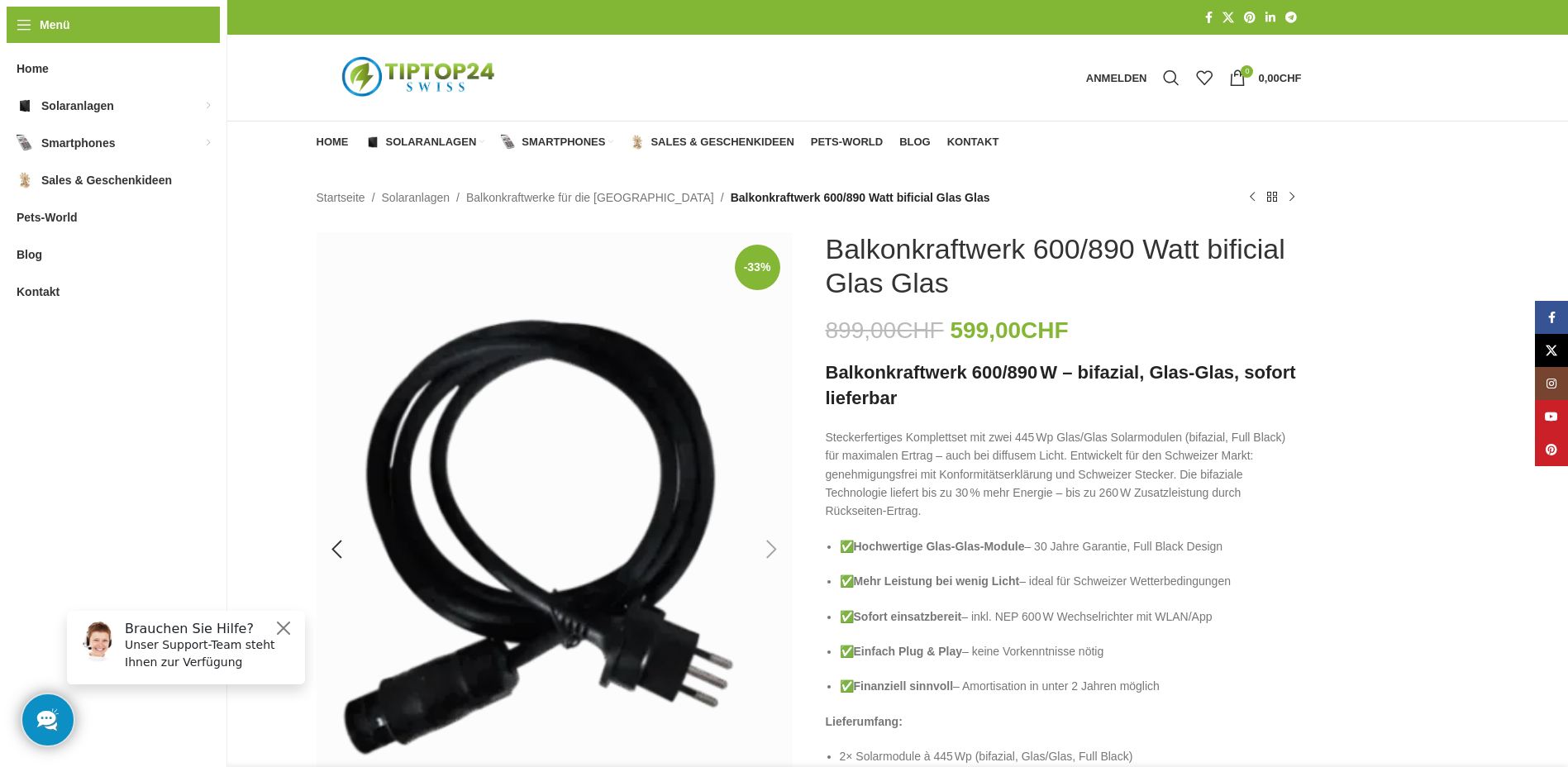
click at [773, 461] on img "6 / 6" at bounding box center [555, 549] width 476 height 634
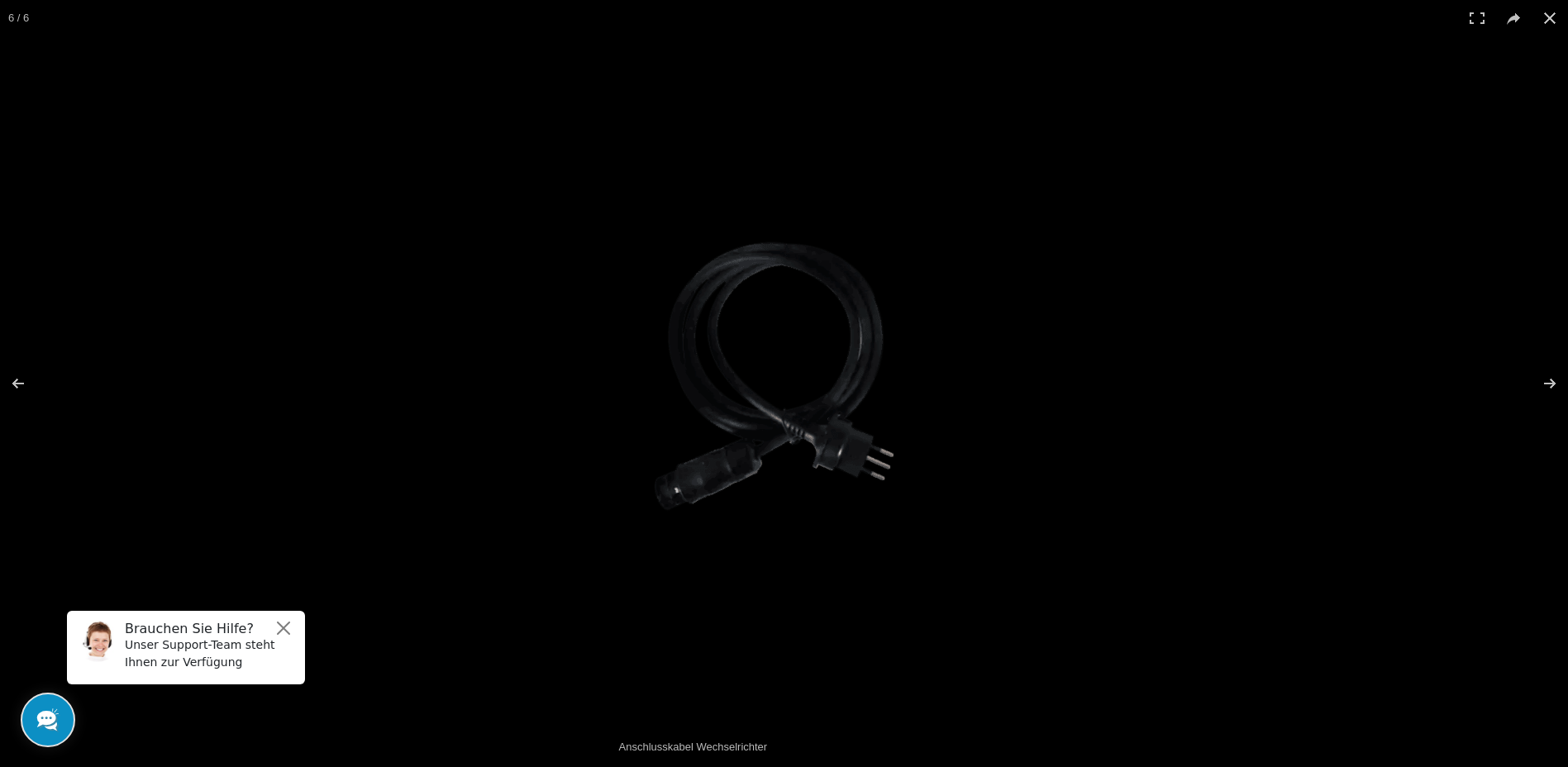
click at [773, 461] on img at bounding box center [785, 384] width 294 height 392
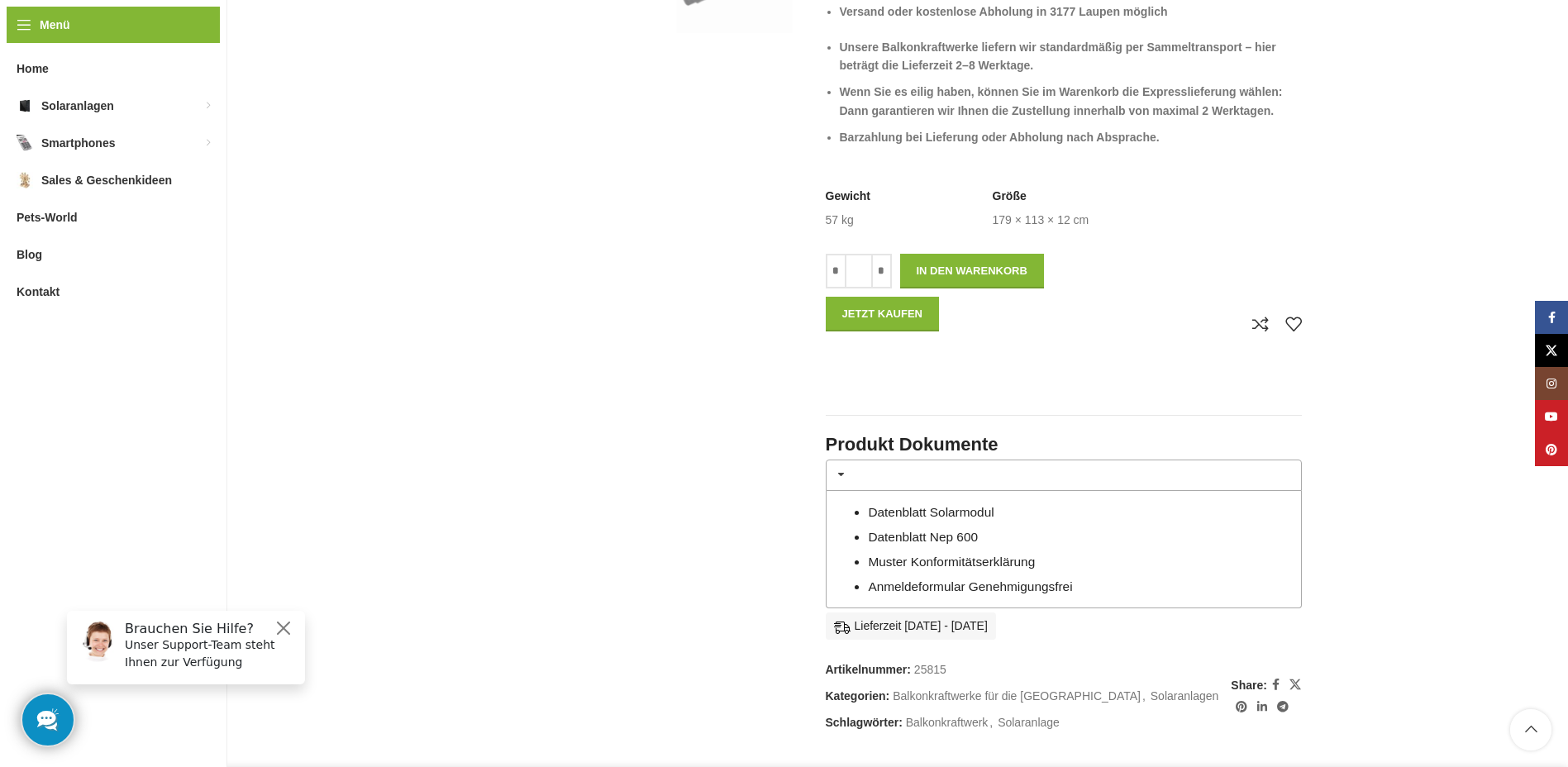
scroll to position [1075, 0]
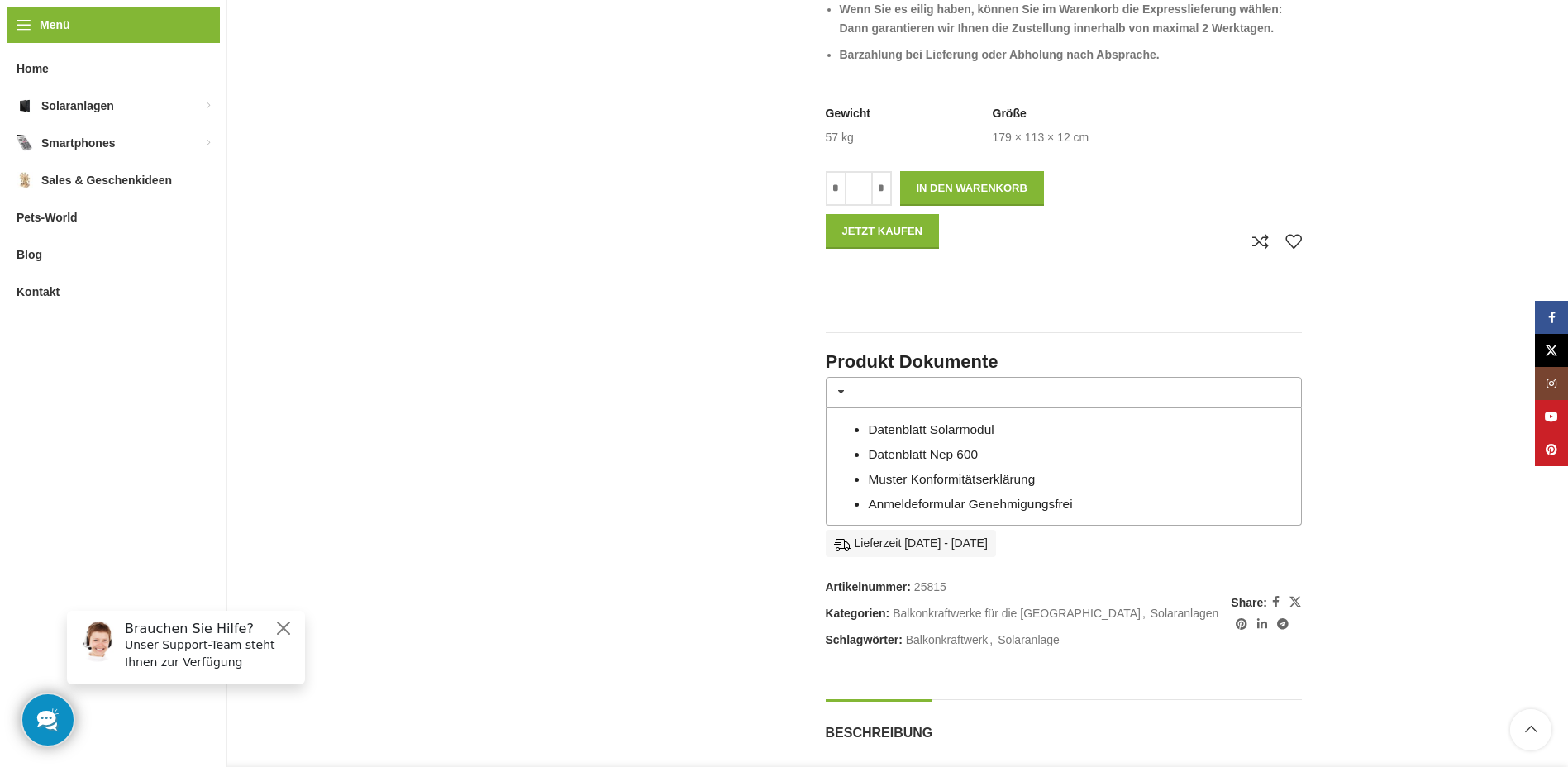
click at [1072, 503] on link "Anmeldeformular Genehmigungsfrei" at bounding box center [970, 504] width 205 height 14
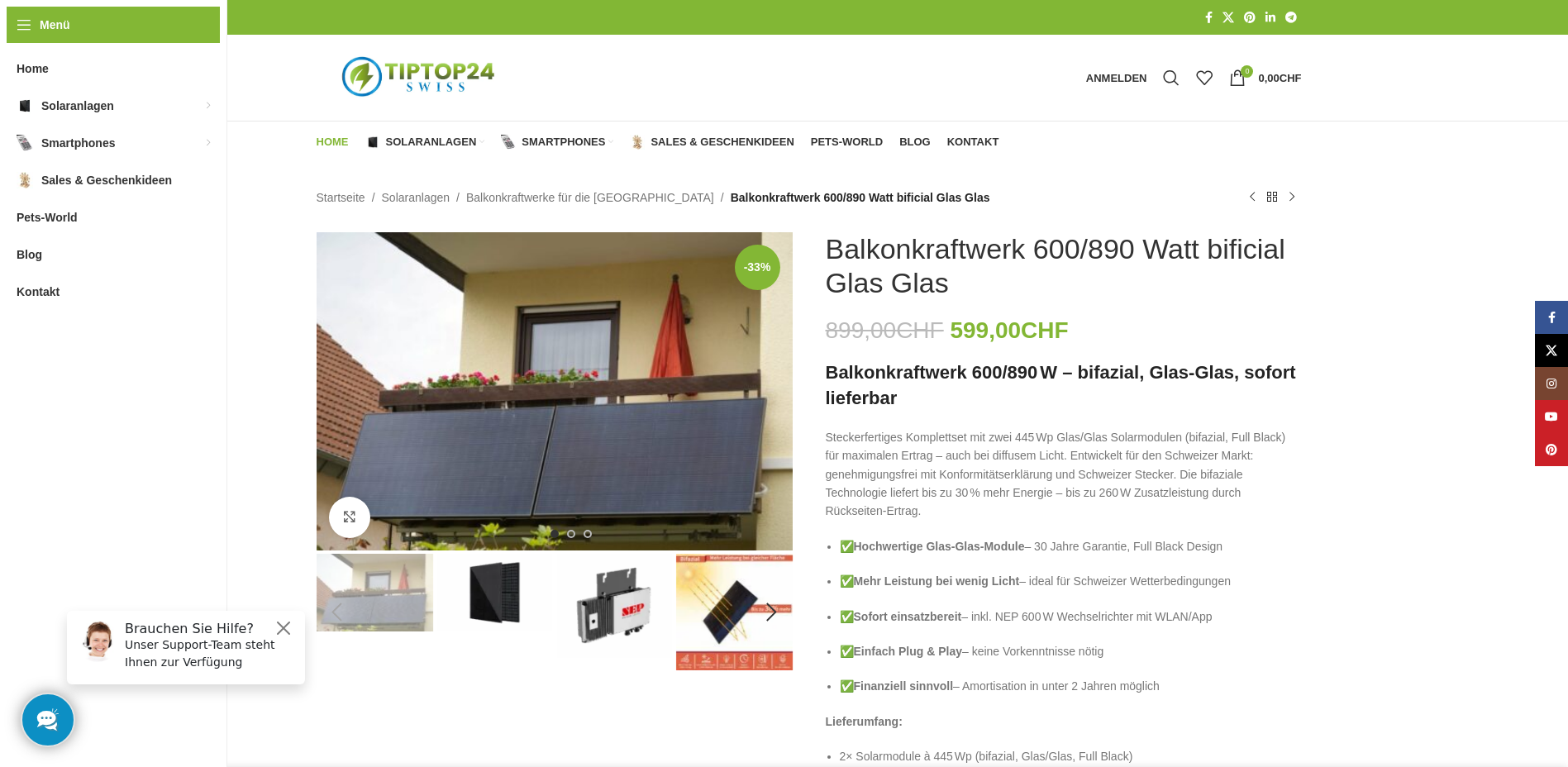
click at [338, 139] on span "Home" at bounding box center [333, 142] width 33 height 13
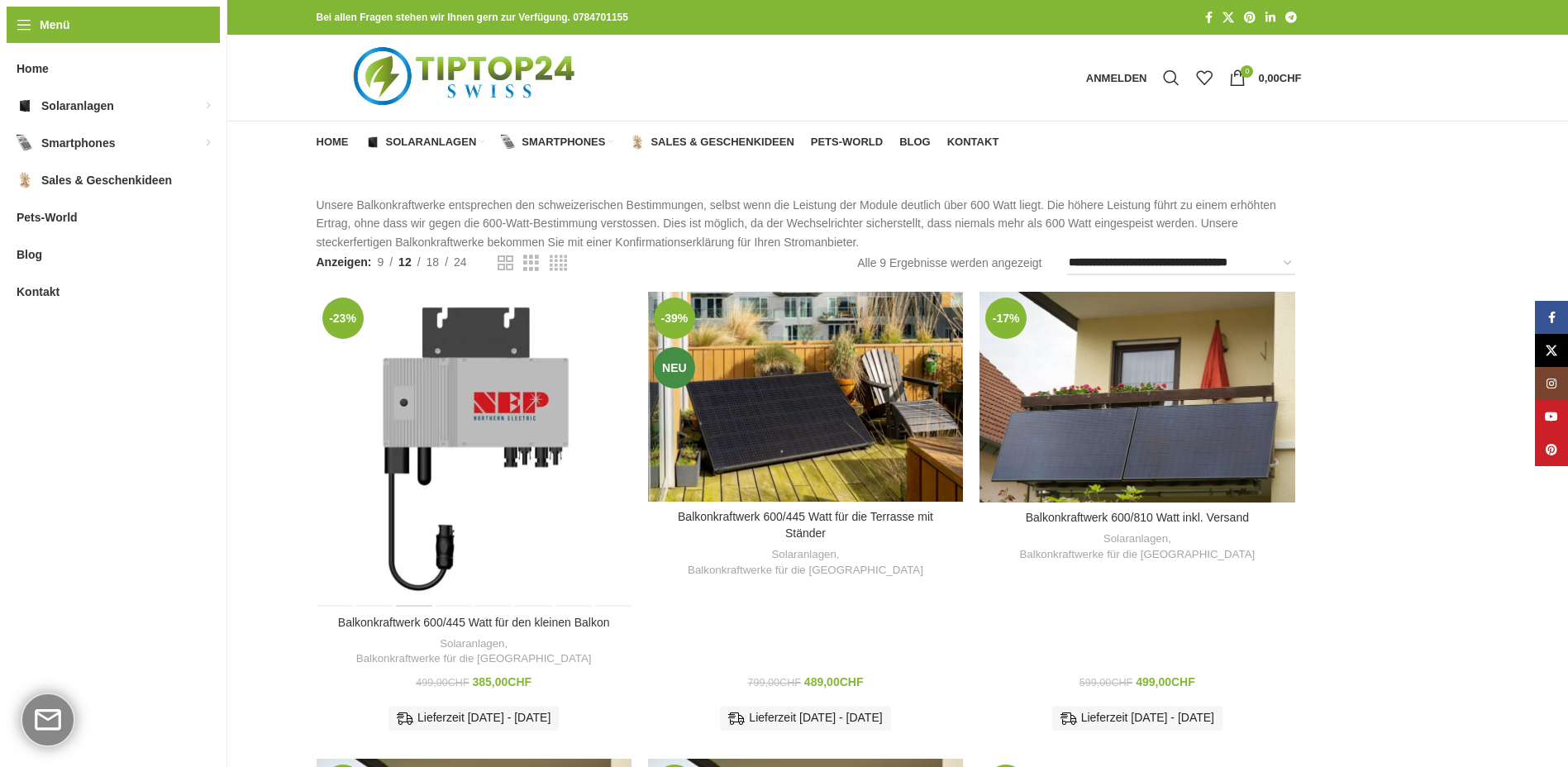
click at [428, 404] on div "Balkonkraftwerk 600/445 Watt für den kleinen Balkon" at bounding box center [415, 449] width 40 height 315
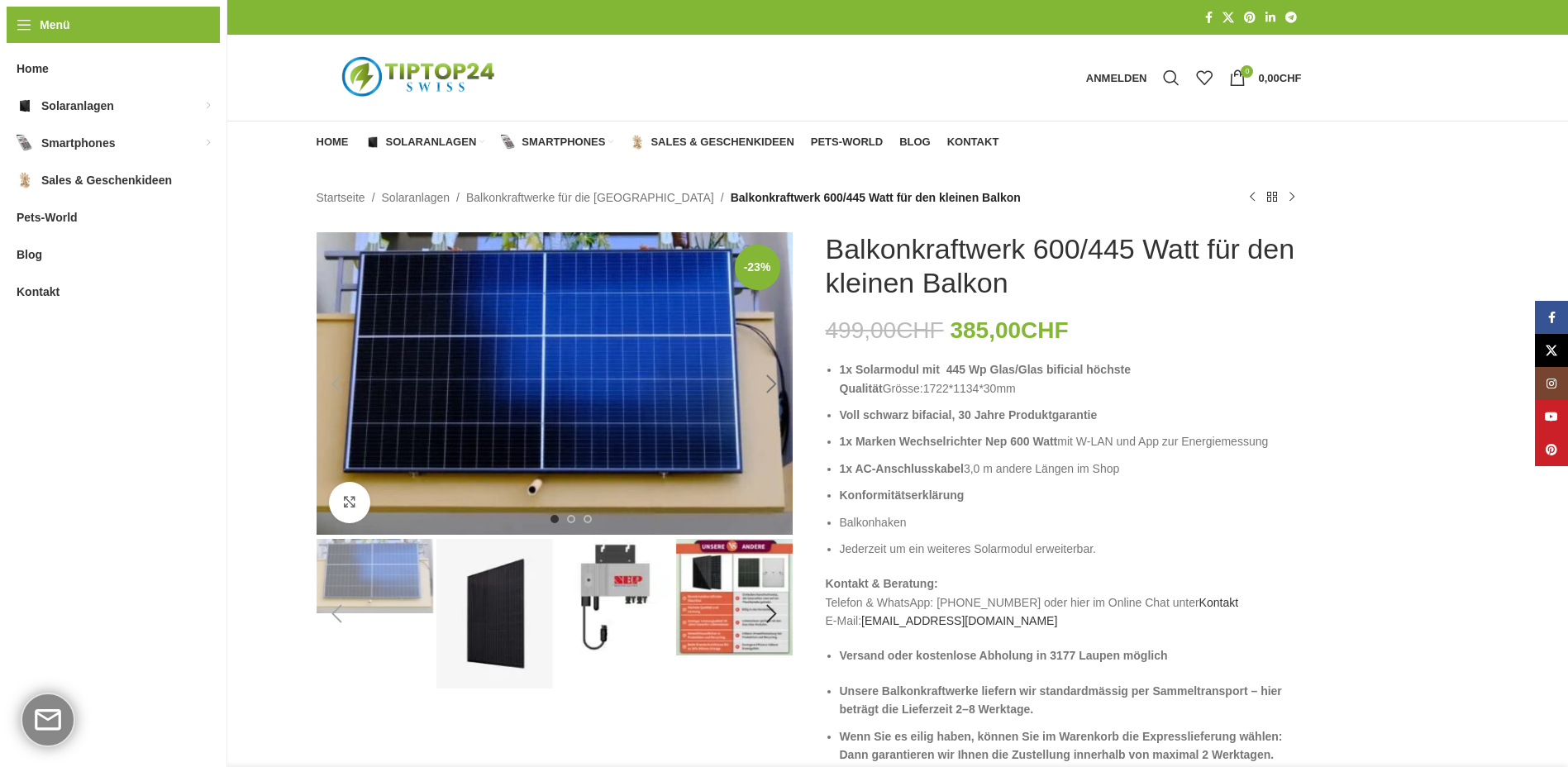
click at [768, 384] on div "Next slide" at bounding box center [772, 384] width 41 height 41
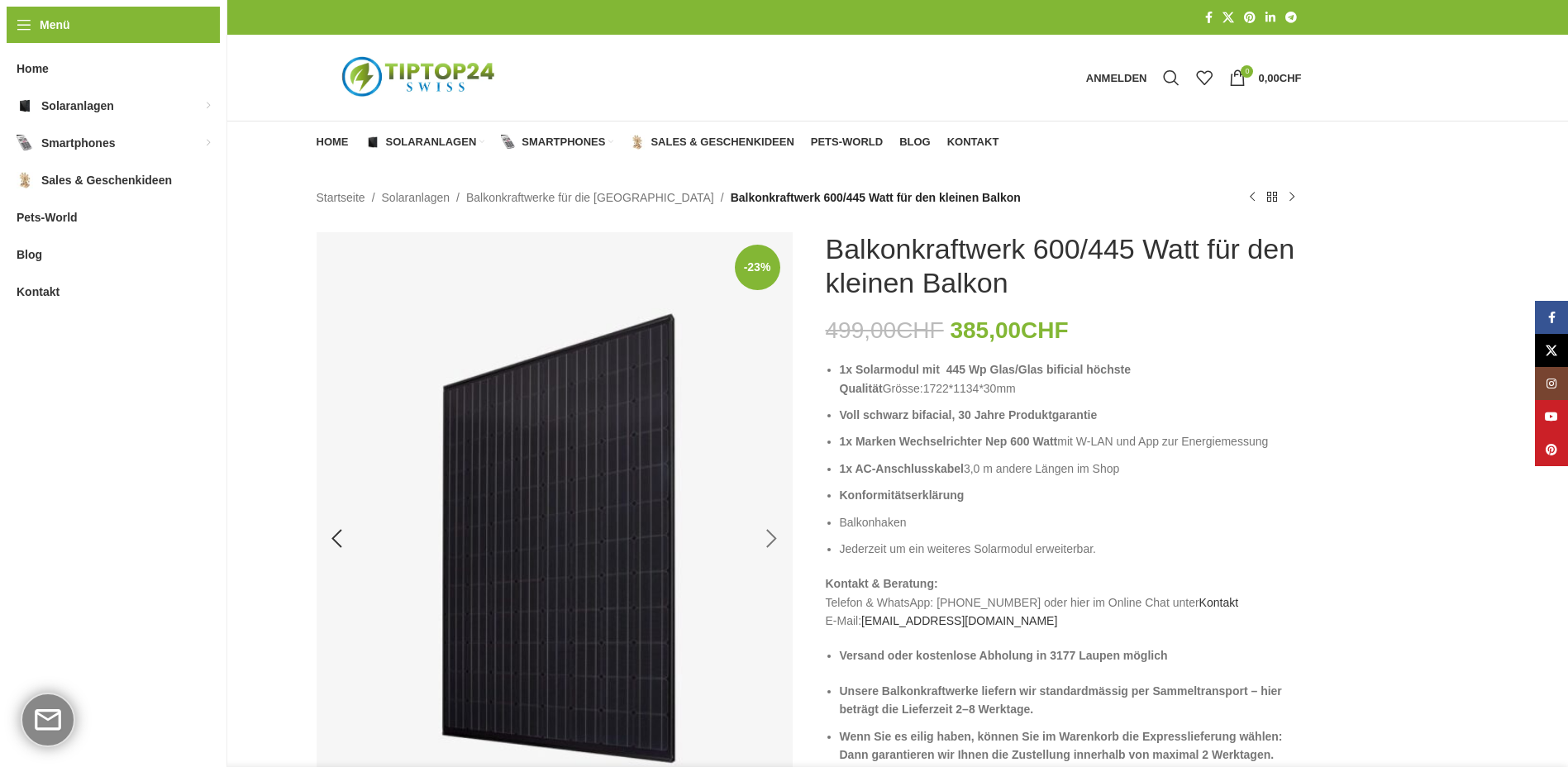
click at [770, 534] on div "Next slide" at bounding box center [772, 538] width 41 height 41
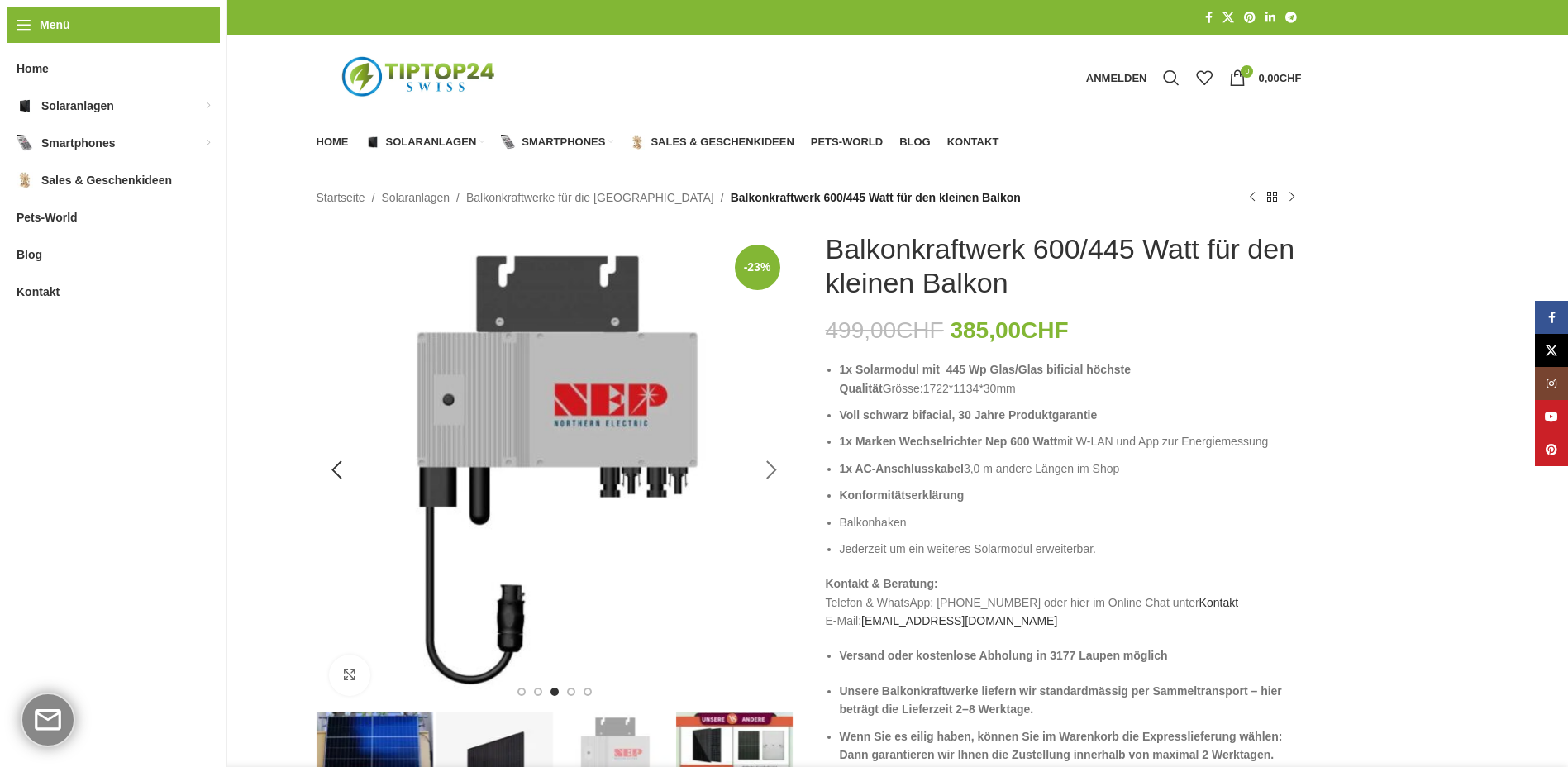
click at [765, 472] on div "Next slide" at bounding box center [772, 470] width 41 height 41
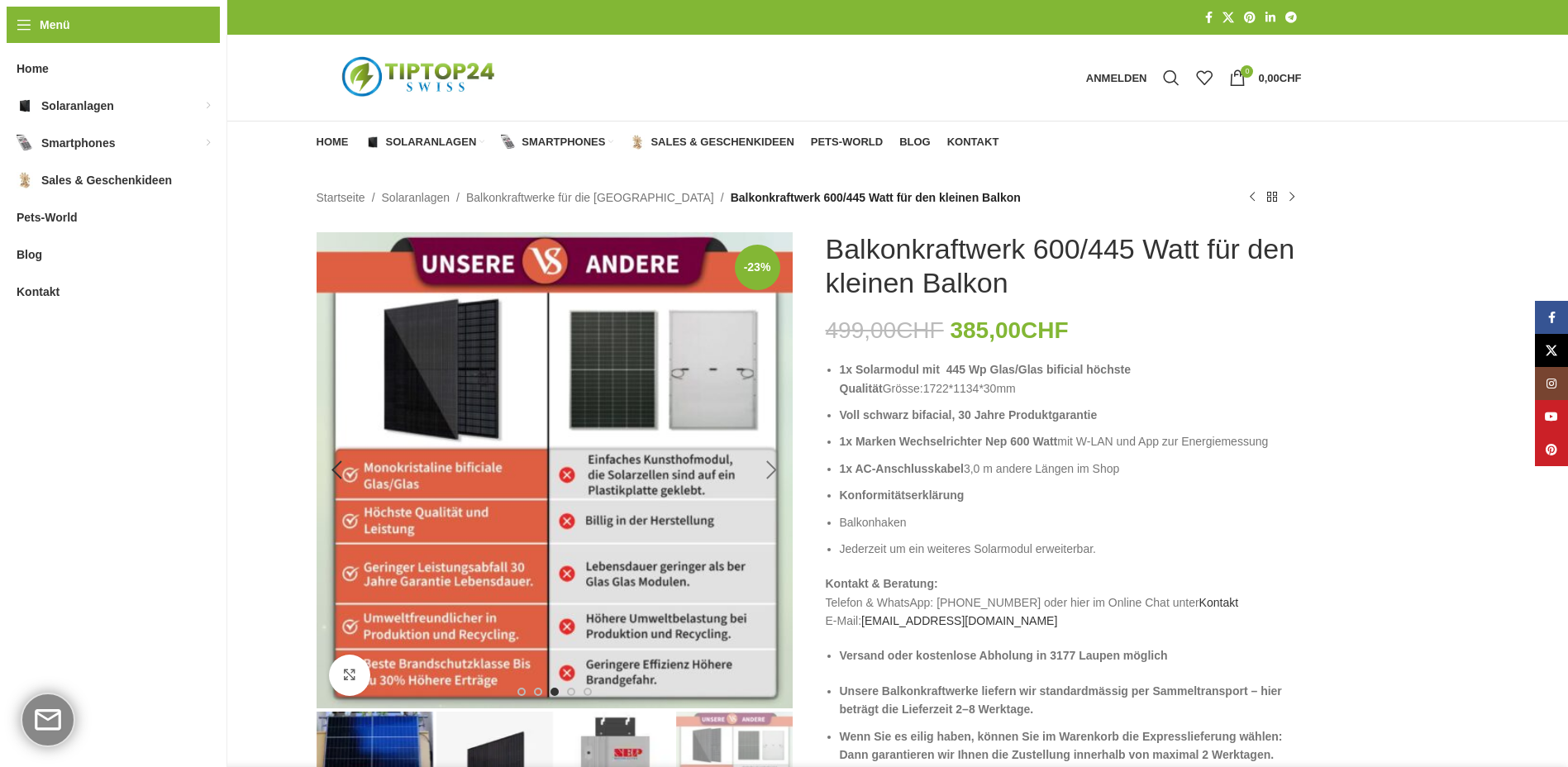
click at [766, 461] on div "Next slide" at bounding box center [772, 470] width 41 height 41
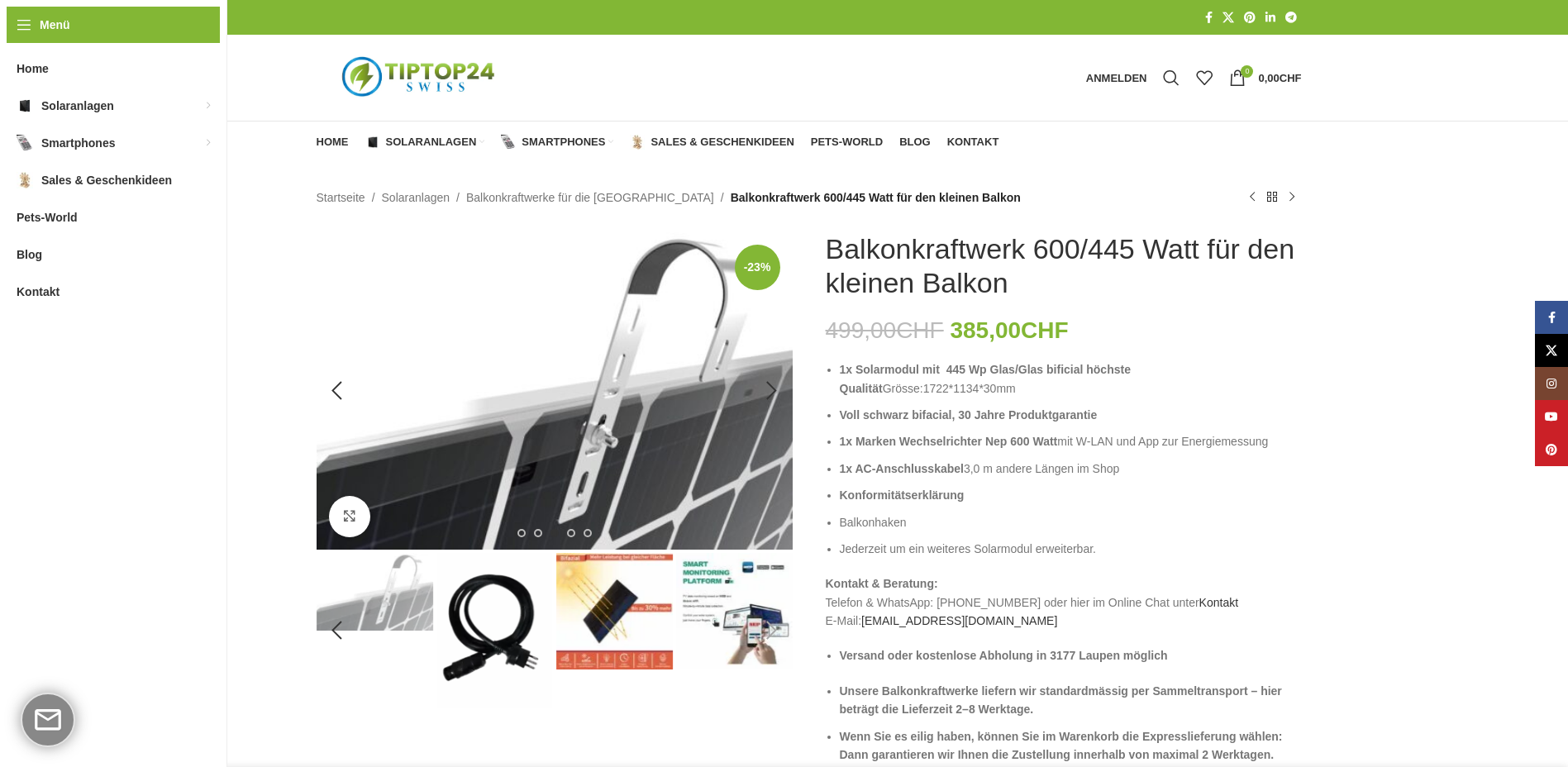
click at [770, 468] on img "5 / 8" at bounding box center [555, 391] width 476 height 318
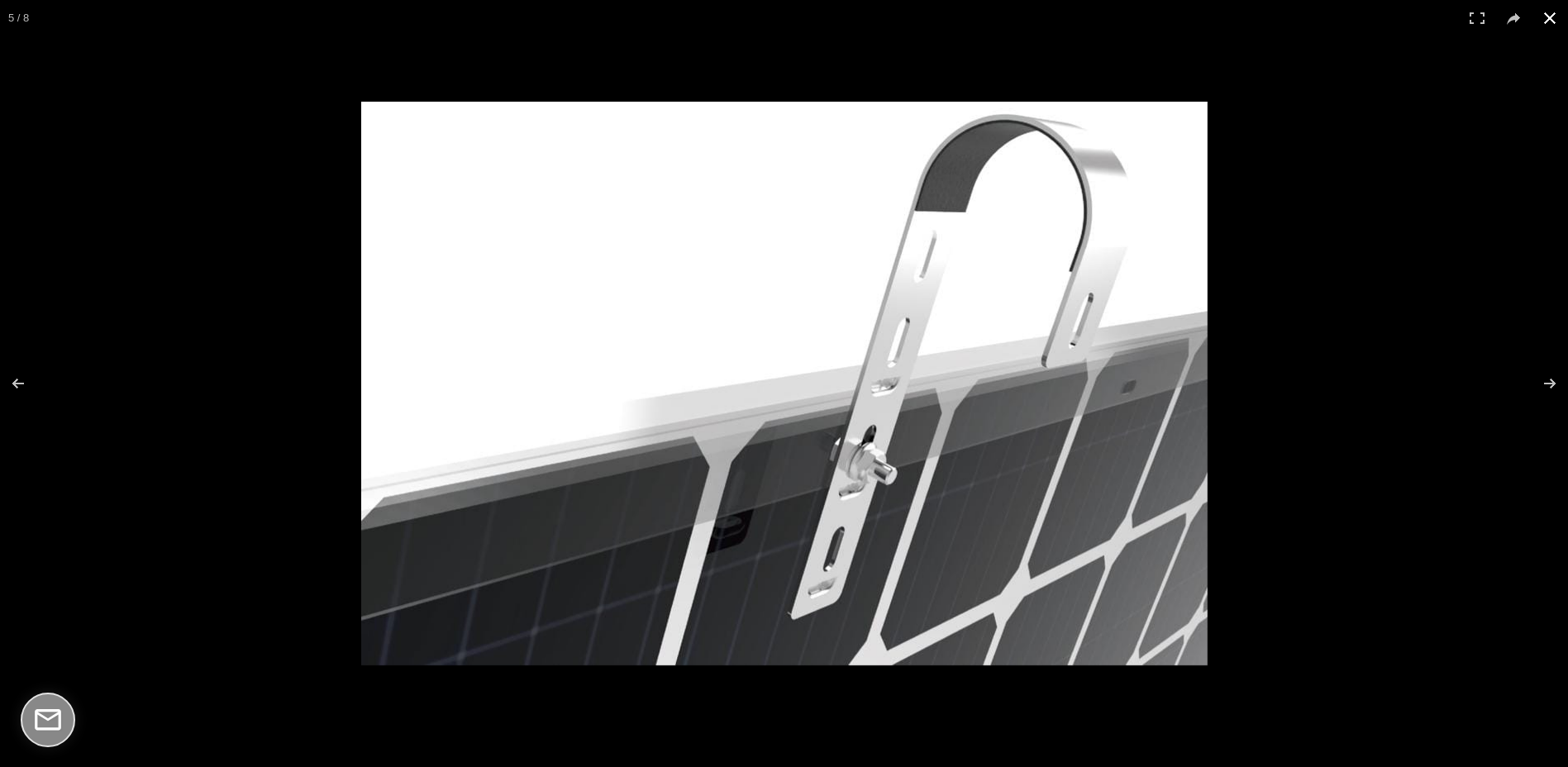
click at [1544, 15] on button at bounding box center [1550, 18] width 36 height 36
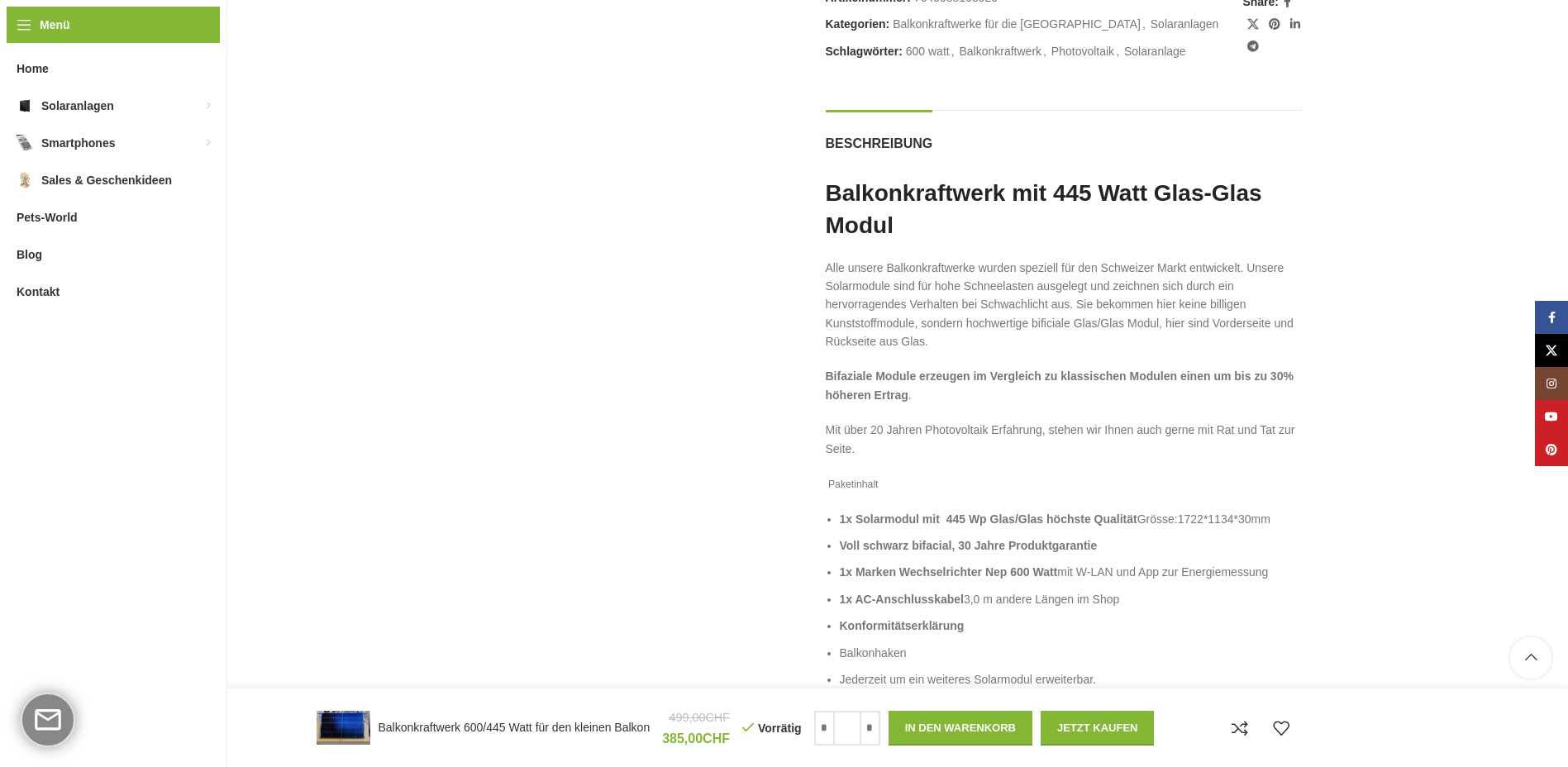
scroll to position [1406, 0]
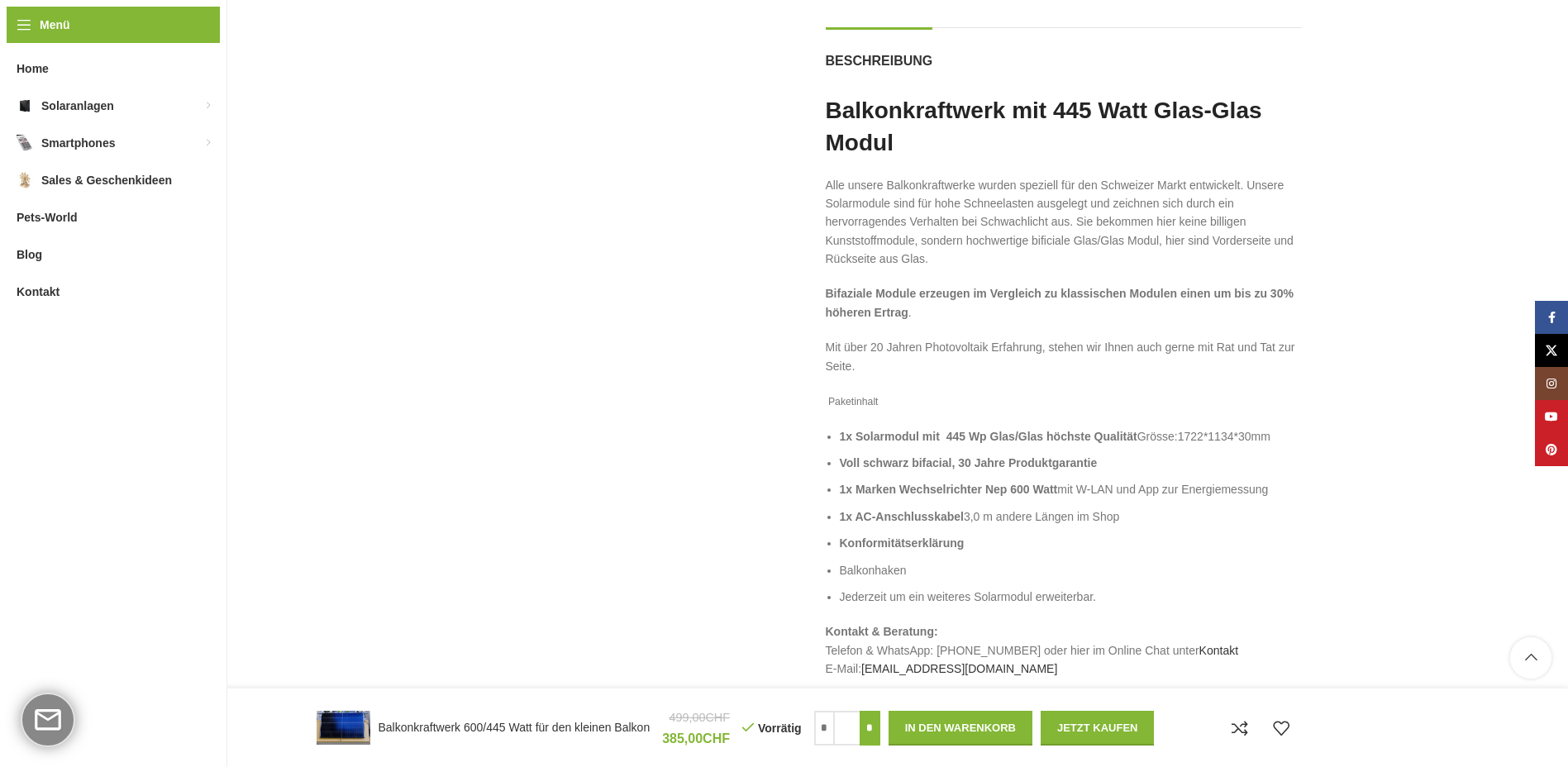
click at [870, 725] on input "*" at bounding box center [870, 729] width 21 height 34
type input "*"
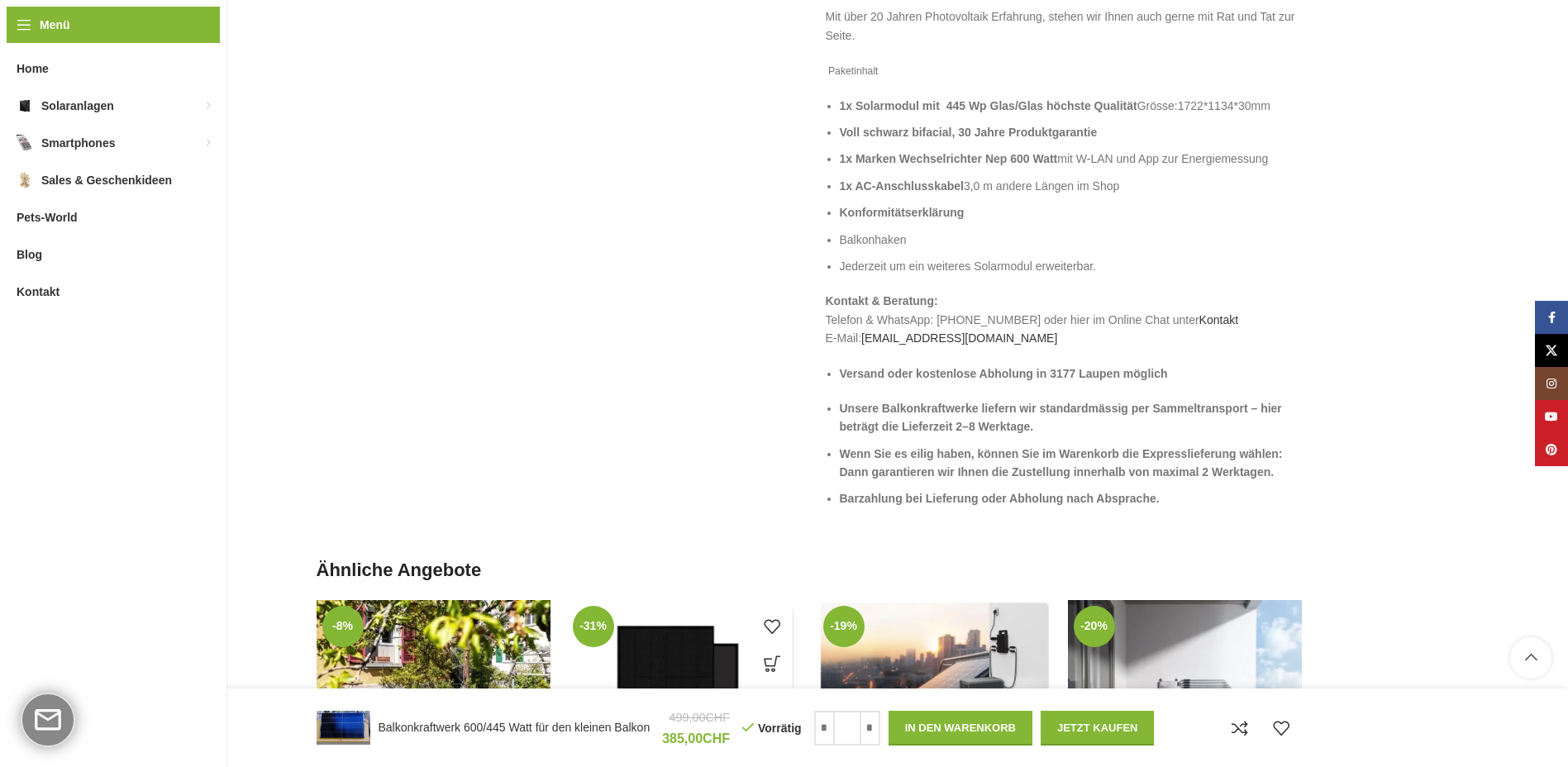
scroll to position [1984, 0]
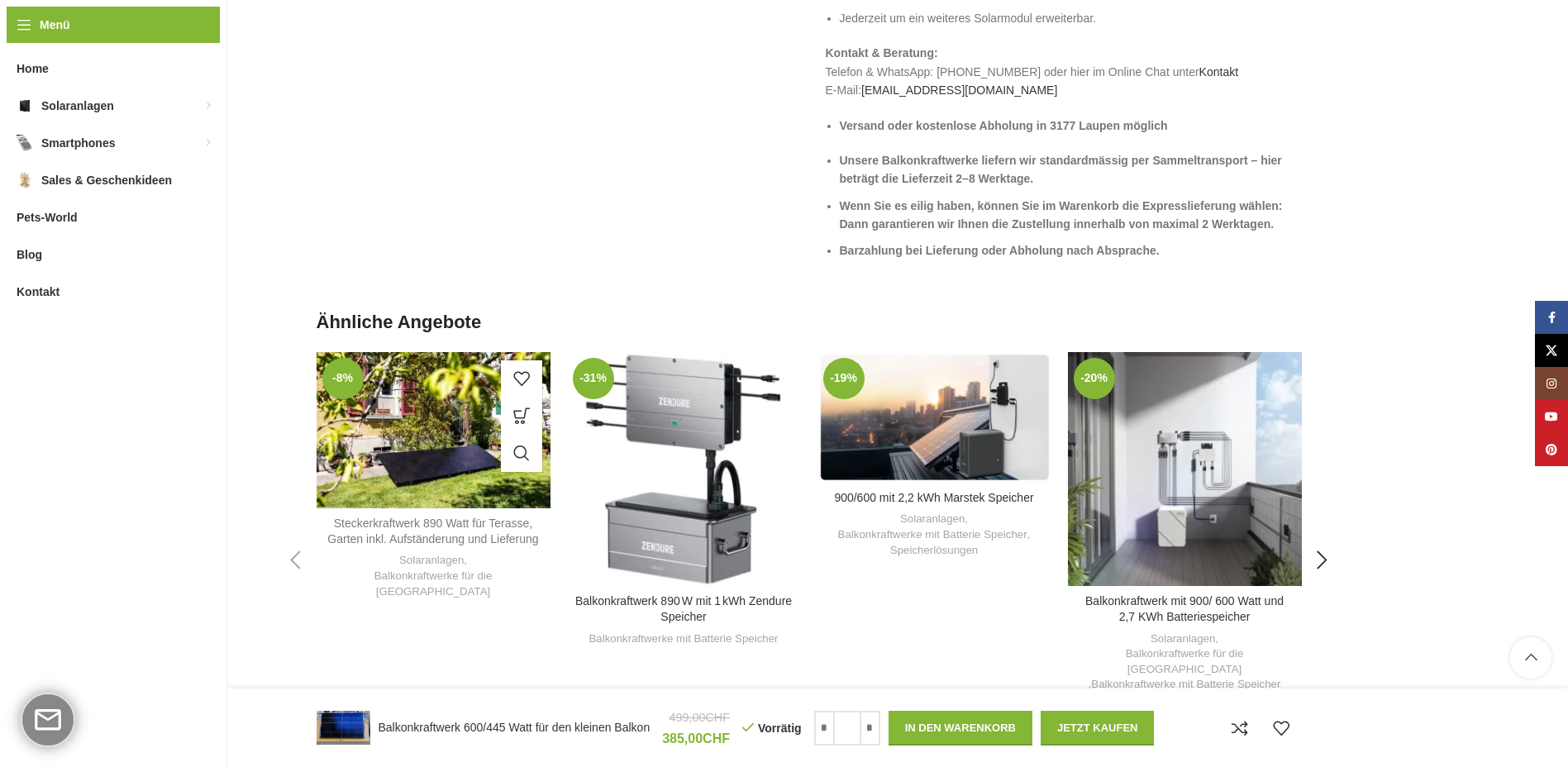
click at [389, 533] on link "Steckerkraftwerk 890 Watt für Terasse, Garten inkl. Aufständerung und Lieferung" at bounding box center [432, 531] width 210 height 30
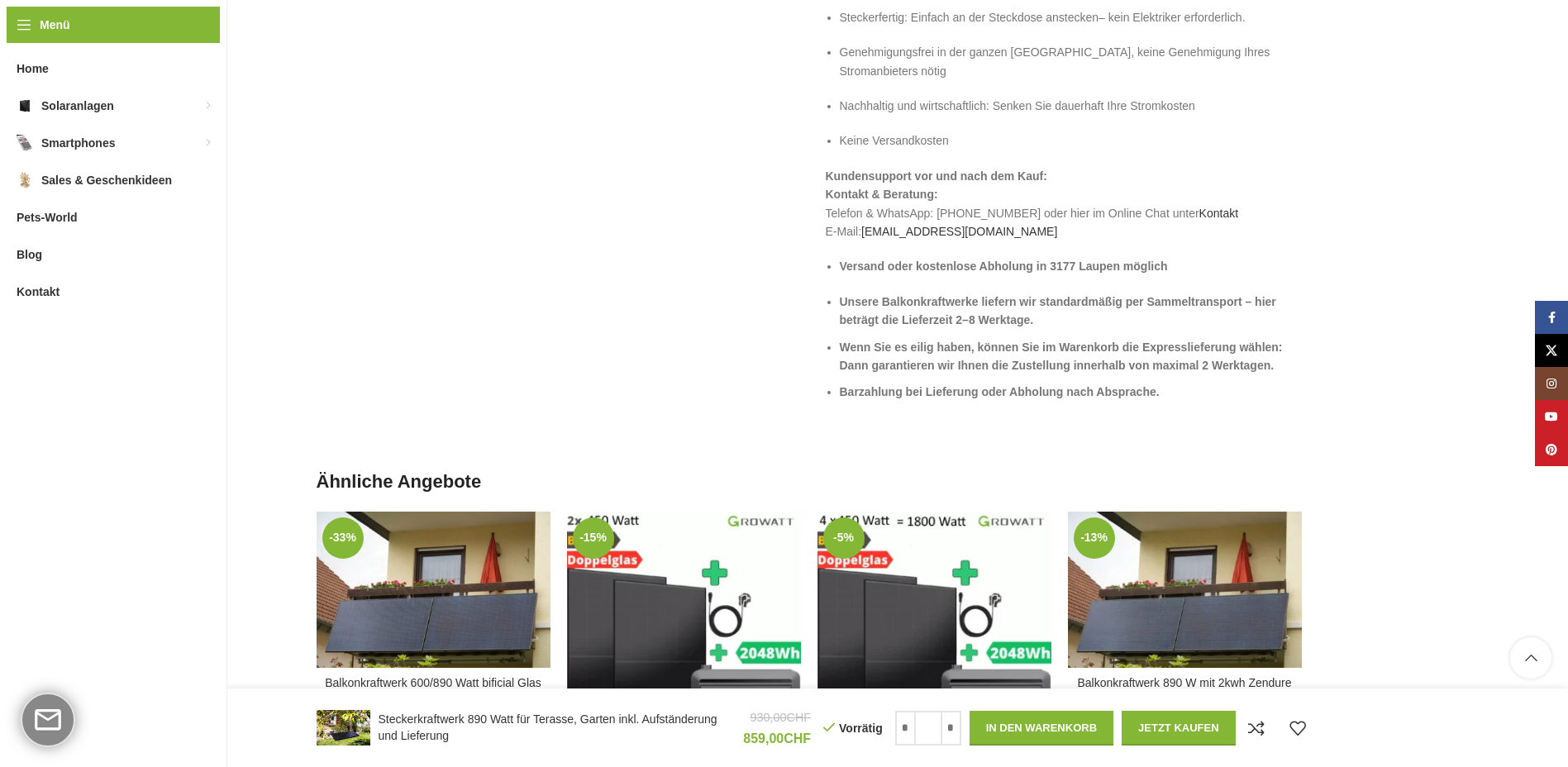
scroll to position [2068, 0]
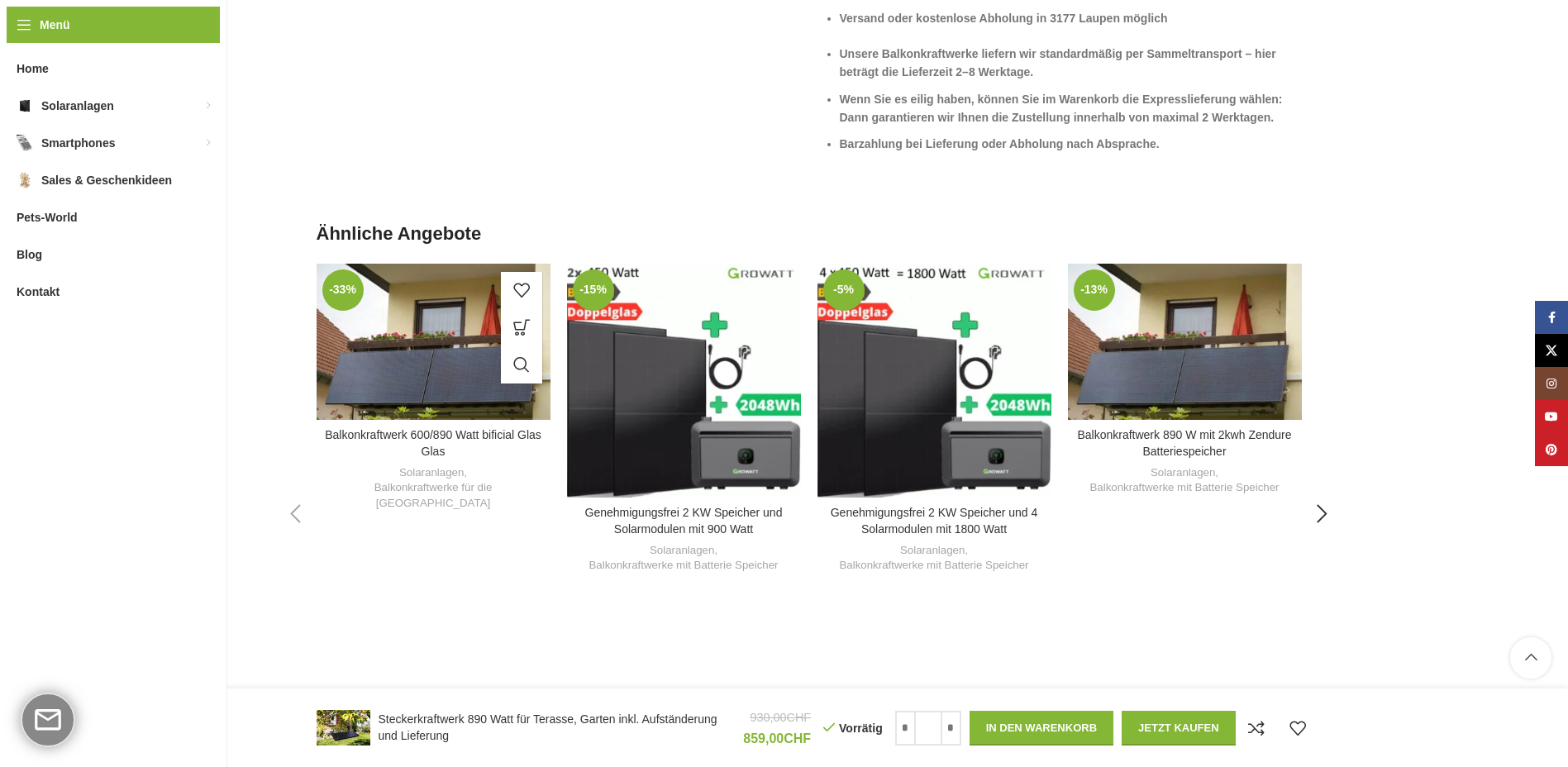
click at [446, 421] on div "Zum Vergleich hinzufügen" at bounding box center [433, 440] width 234 height 39
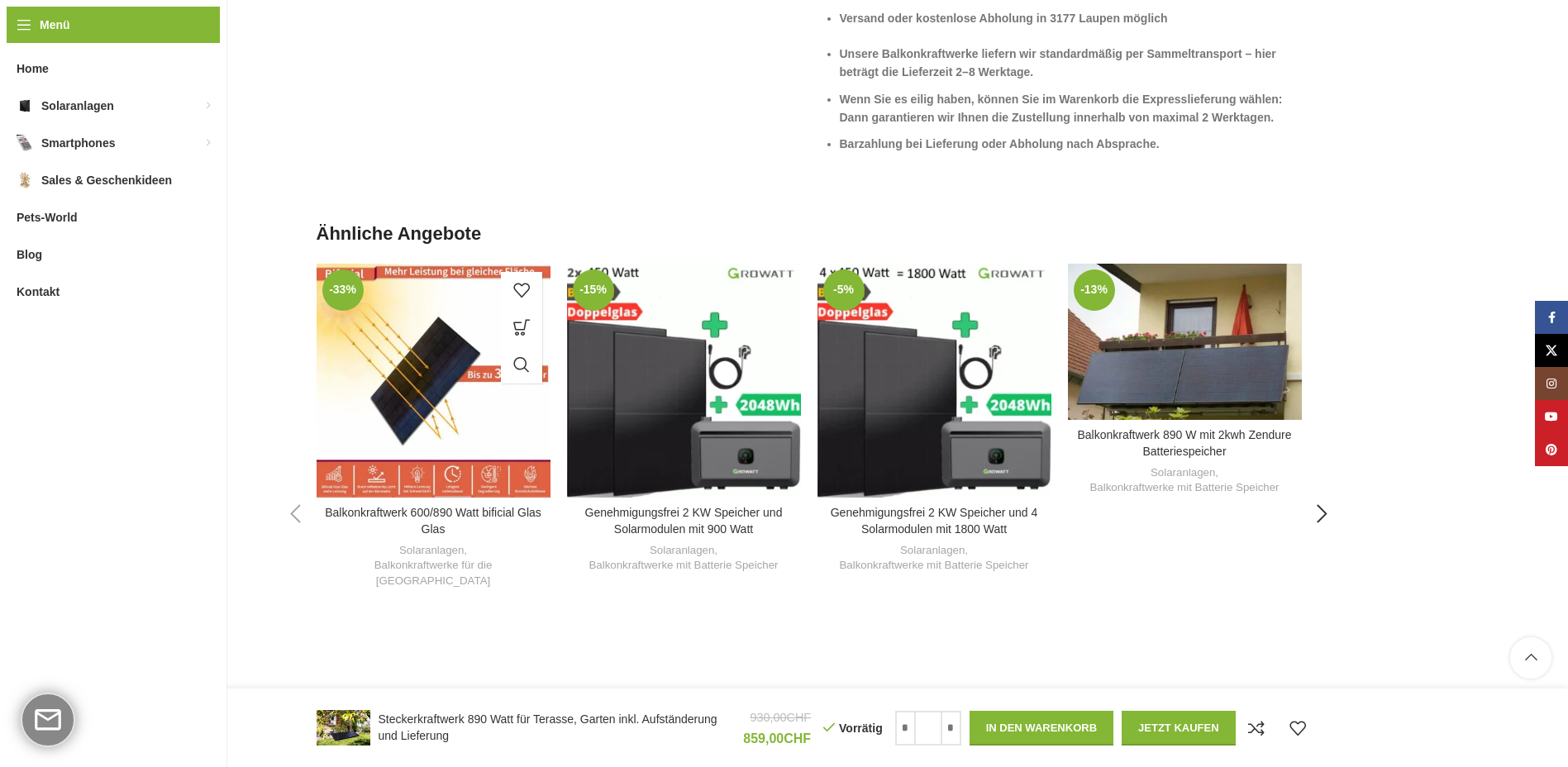
click at [443, 356] on div "Balkonkraftwerk 600/890 Watt bificial Glas Glas" at bounding box center [452, 381] width 39 height 234
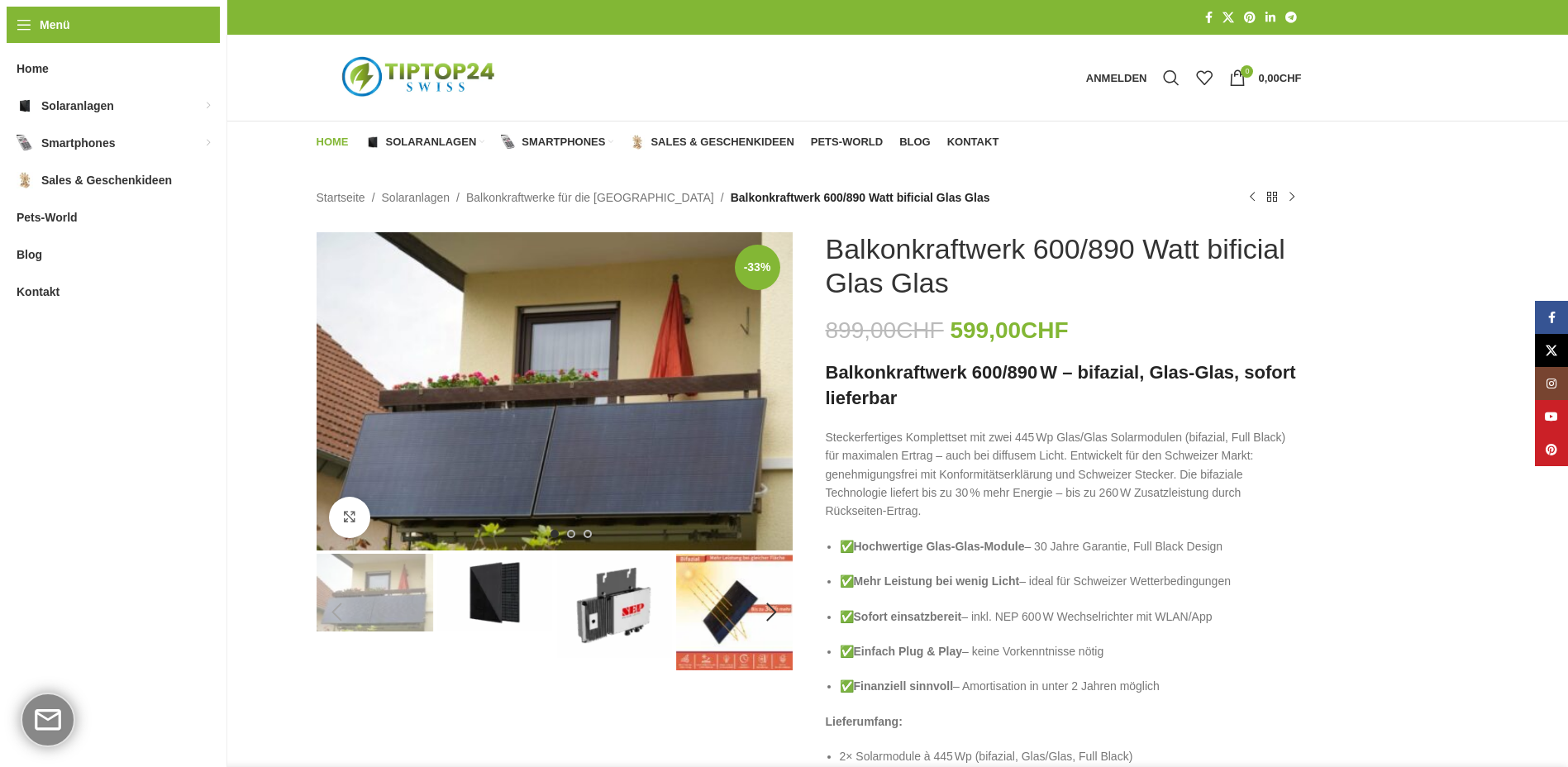
click at [320, 136] on span "Home" at bounding box center [333, 142] width 33 height 13
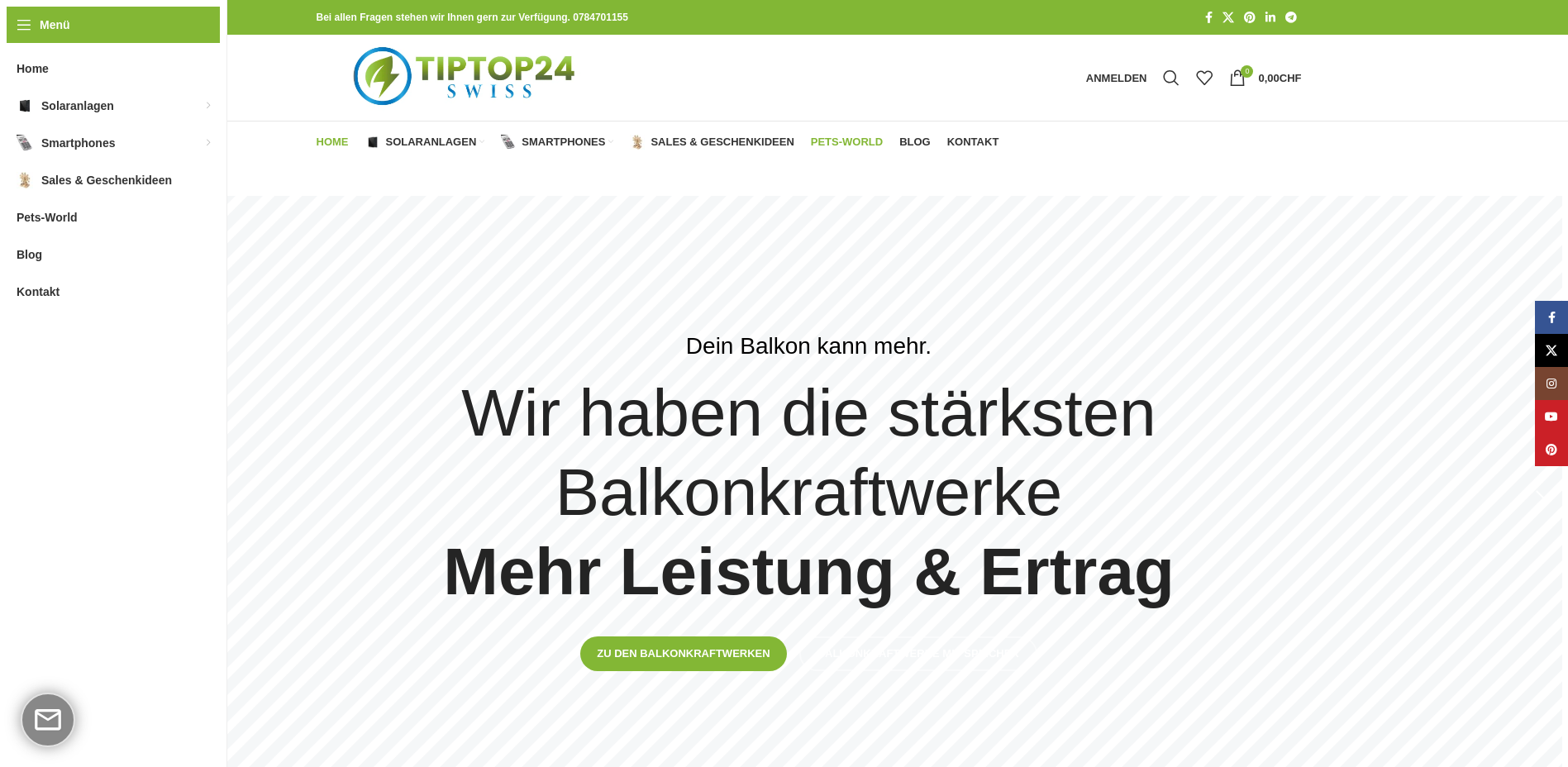
click at [833, 142] on span "Pets-World" at bounding box center [846, 142] width 72 height 13
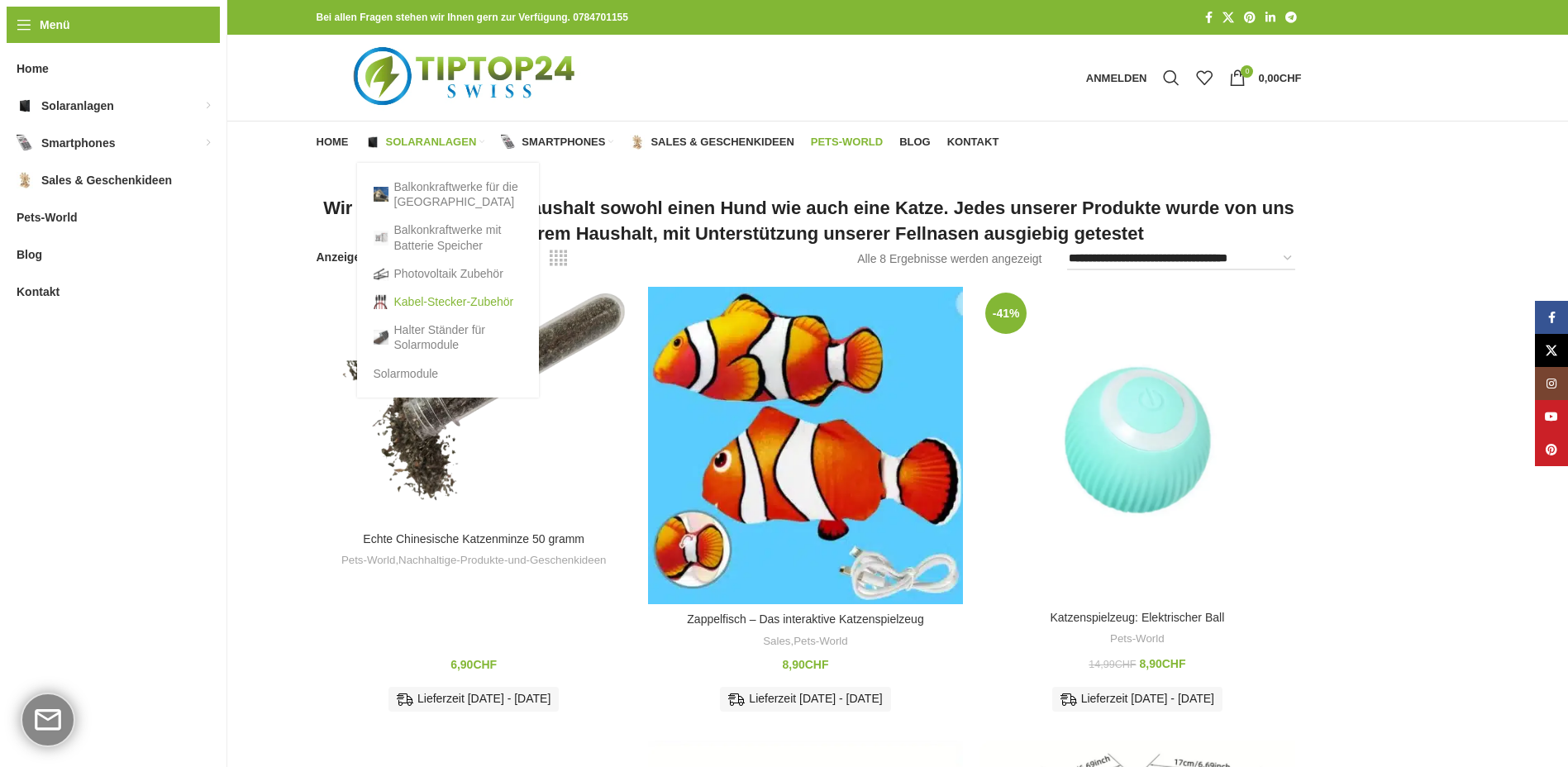
click at [425, 301] on link "Kabel-Stecker-Zubehör" at bounding box center [448, 301] width 149 height 28
